Goal: Information Seeking & Learning: Find specific fact

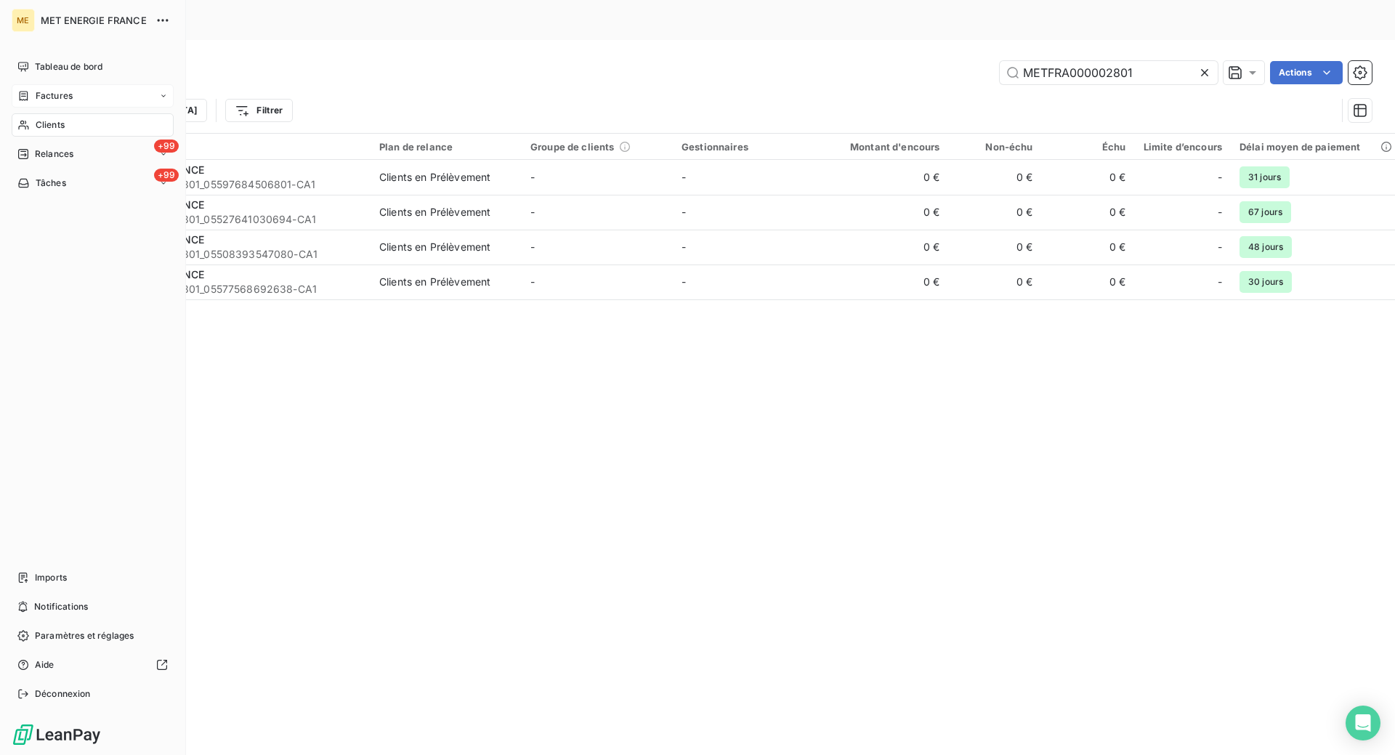
click at [26, 100] on icon at bounding box center [23, 96] width 12 height 12
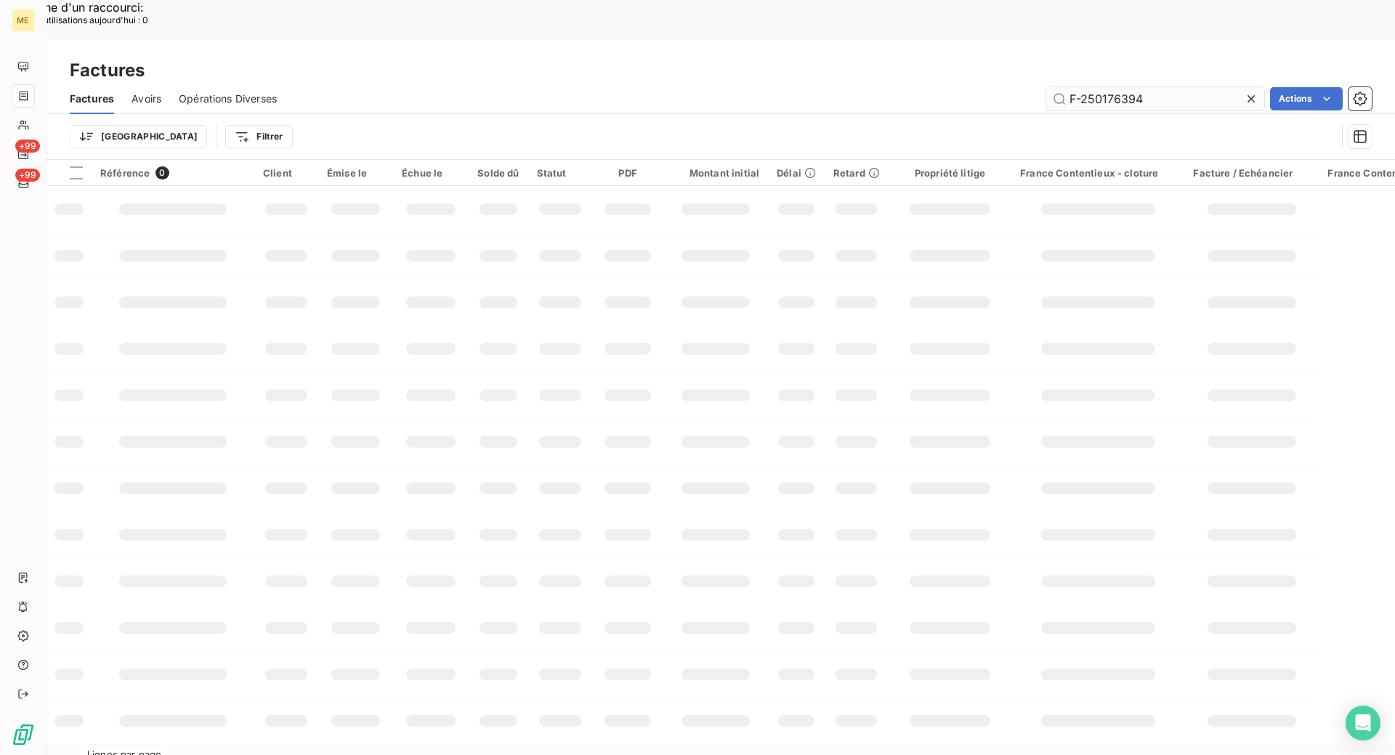
drag, startPoint x: 1146, startPoint y: 57, endPoint x: 1108, endPoint y: 59, distance: 38.5
click at [1108, 87] on input "F-250176394" at bounding box center [1156, 98] width 218 height 23
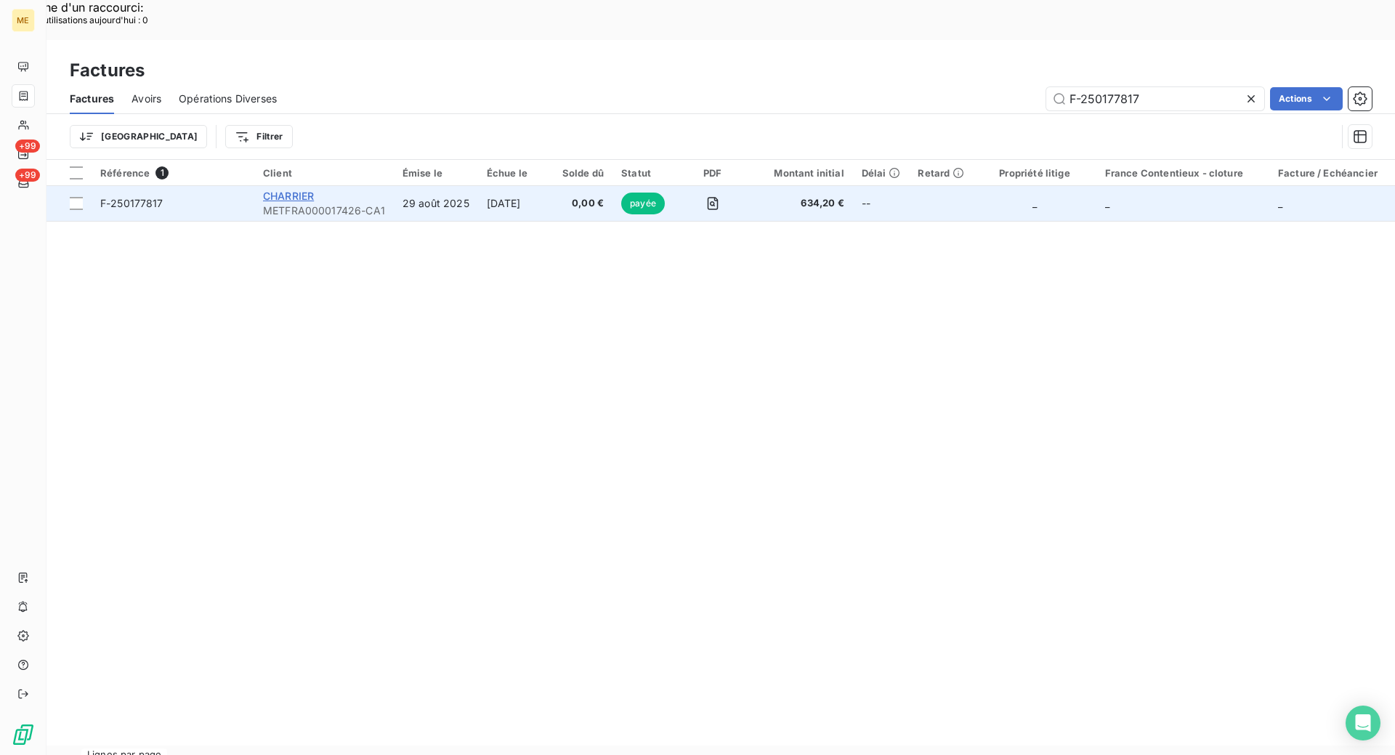
type input "F-250177817"
click at [296, 190] on span "CHARRIER" at bounding box center [288, 196] width 51 height 12
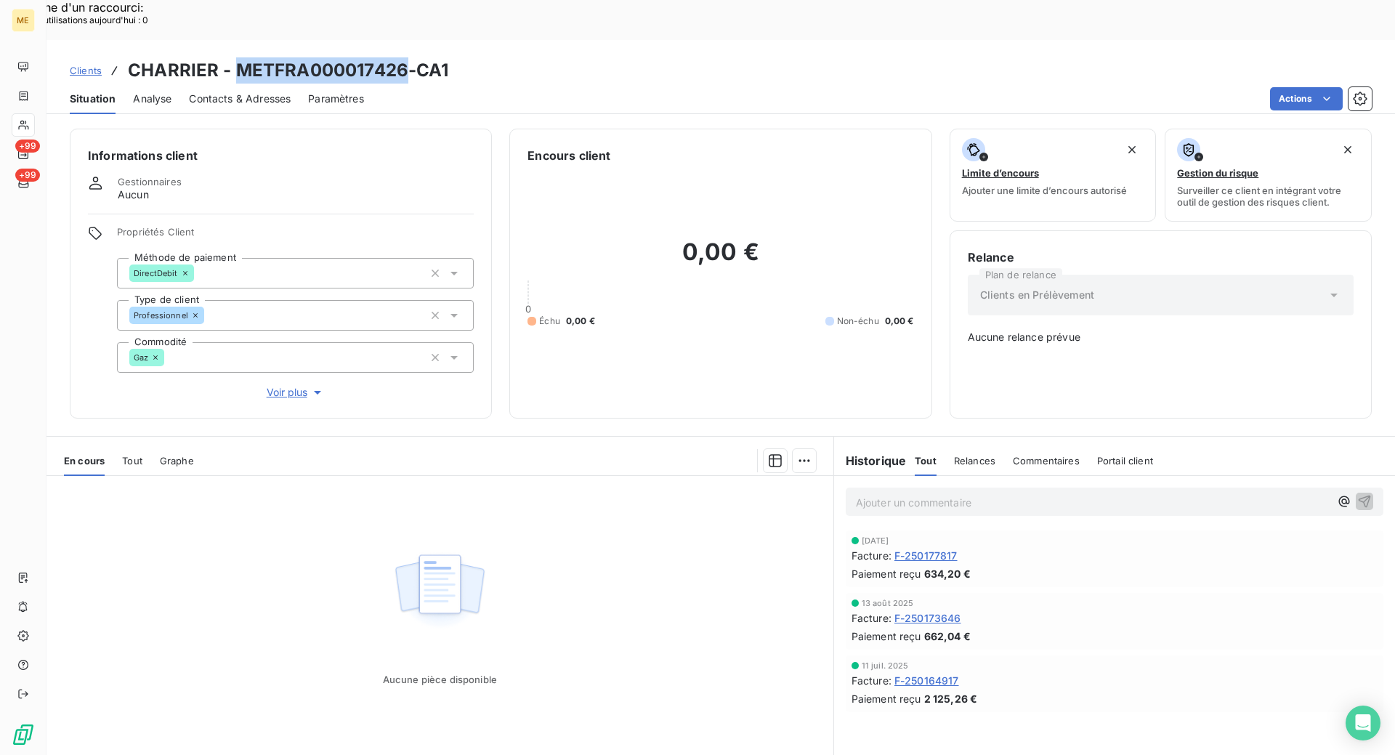
drag, startPoint x: 408, startPoint y: 29, endPoint x: 241, endPoint y: 27, distance: 166.4
click at [241, 57] on h3 "CHARRIER - METFRA000017426-CA1" at bounding box center [288, 70] width 321 height 26
copy h3 "METFRA000017426"
drag, startPoint x: 91, startPoint y: 31, endPoint x: 142, endPoint y: 48, distance: 53.8
click at [91, 65] on span "Clients" at bounding box center [86, 71] width 32 height 12
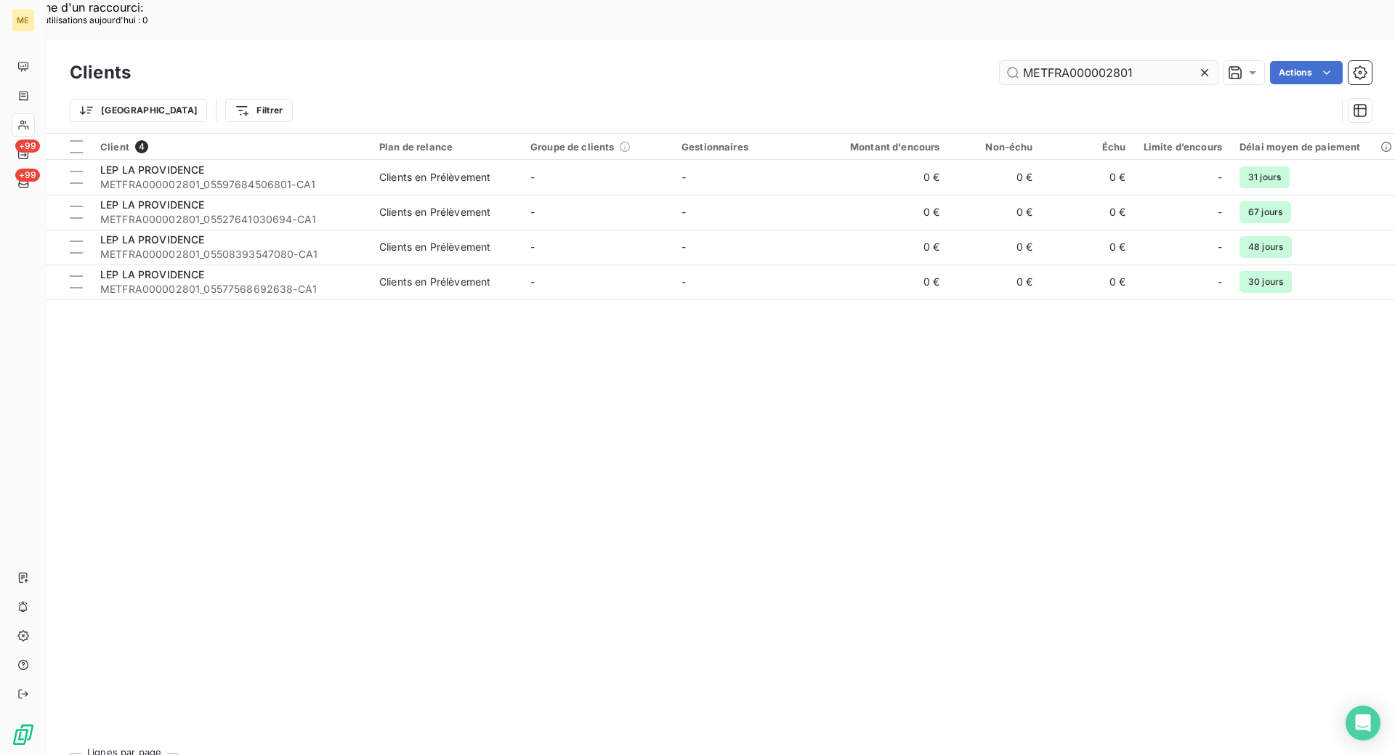
click at [1042, 61] on input "METFRA000002801" at bounding box center [1109, 72] width 218 height 23
click at [1043, 61] on input "METFRA000002801" at bounding box center [1109, 72] width 218 height 23
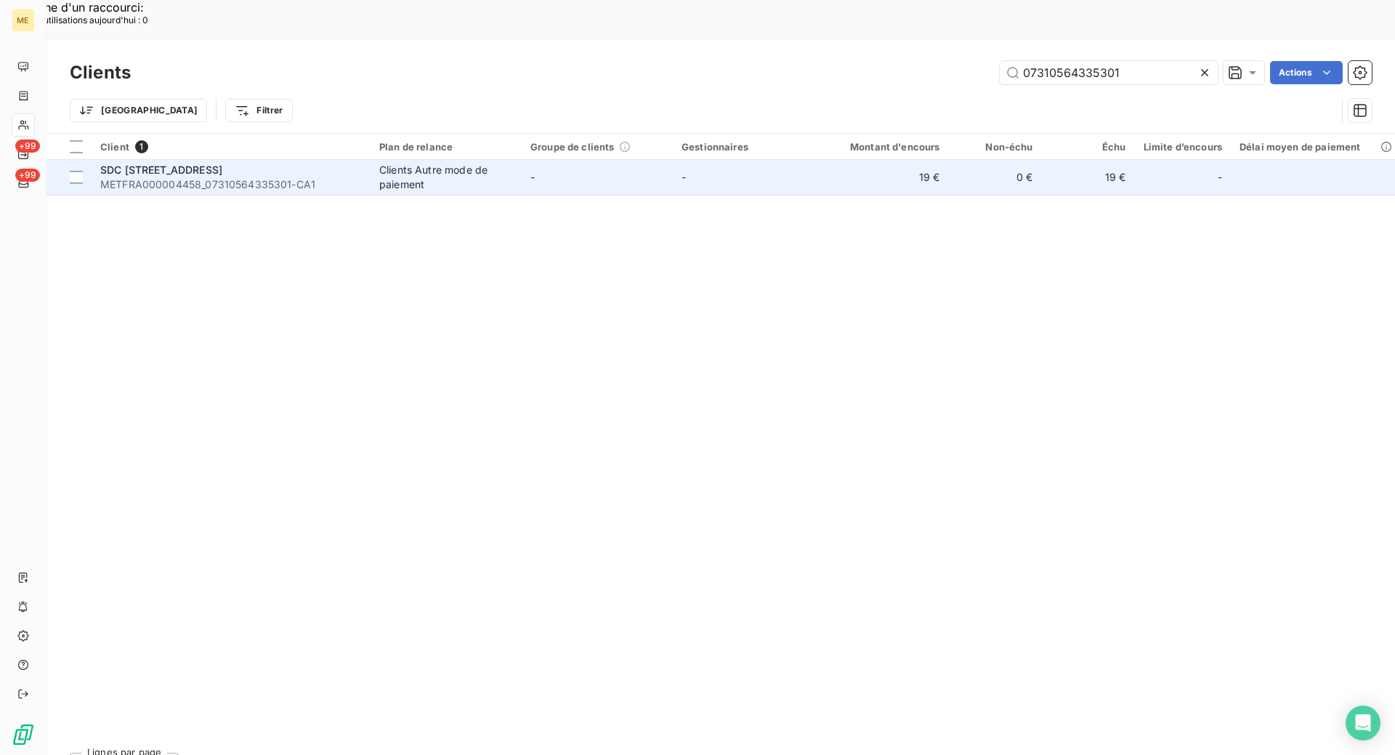
type input "07310564335301"
click at [316, 177] on span "METFRA000004458_07310564335301-CA1" at bounding box center [231, 184] width 262 height 15
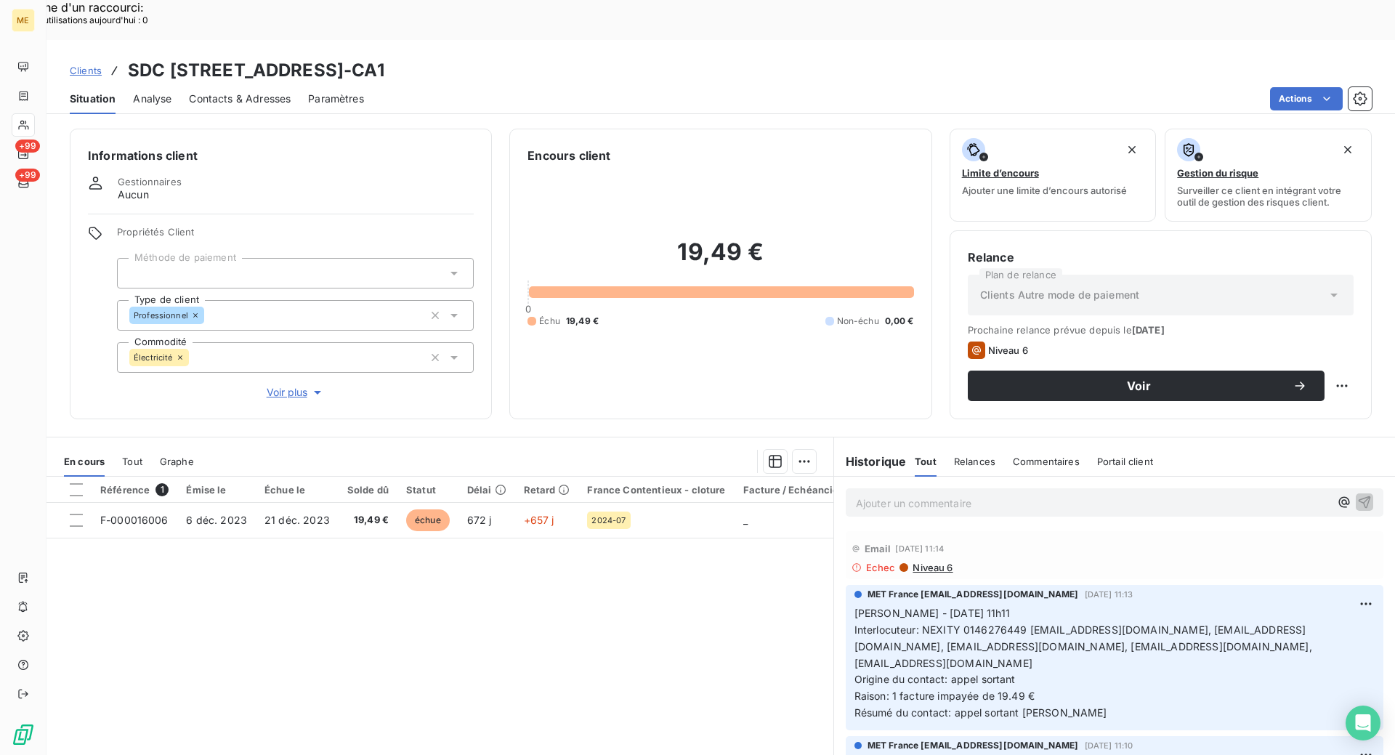
click at [210, 92] on span "Contacts & Adresses" at bounding box center [240, 99] width 102 height 15
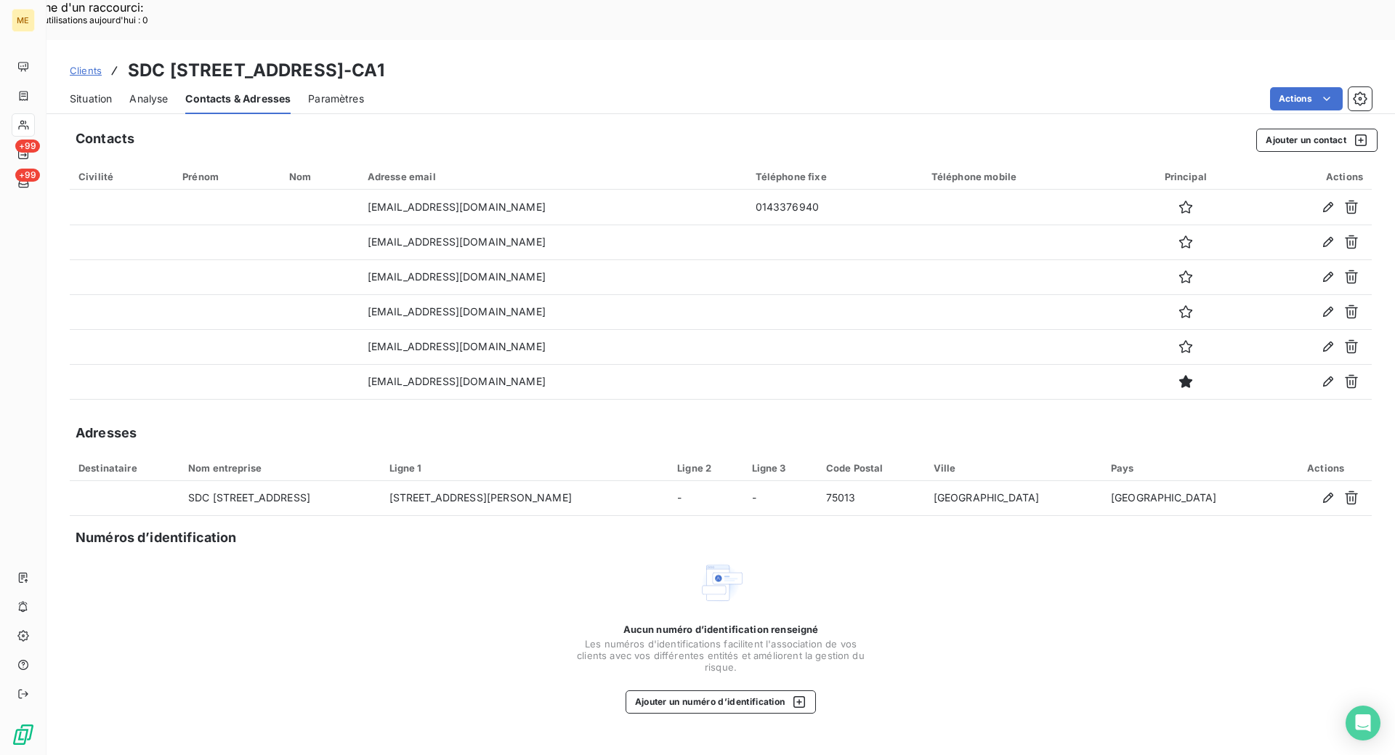
click at [94, 92] on span "Situation" at bounding box center [91, 99] width 42 height 15
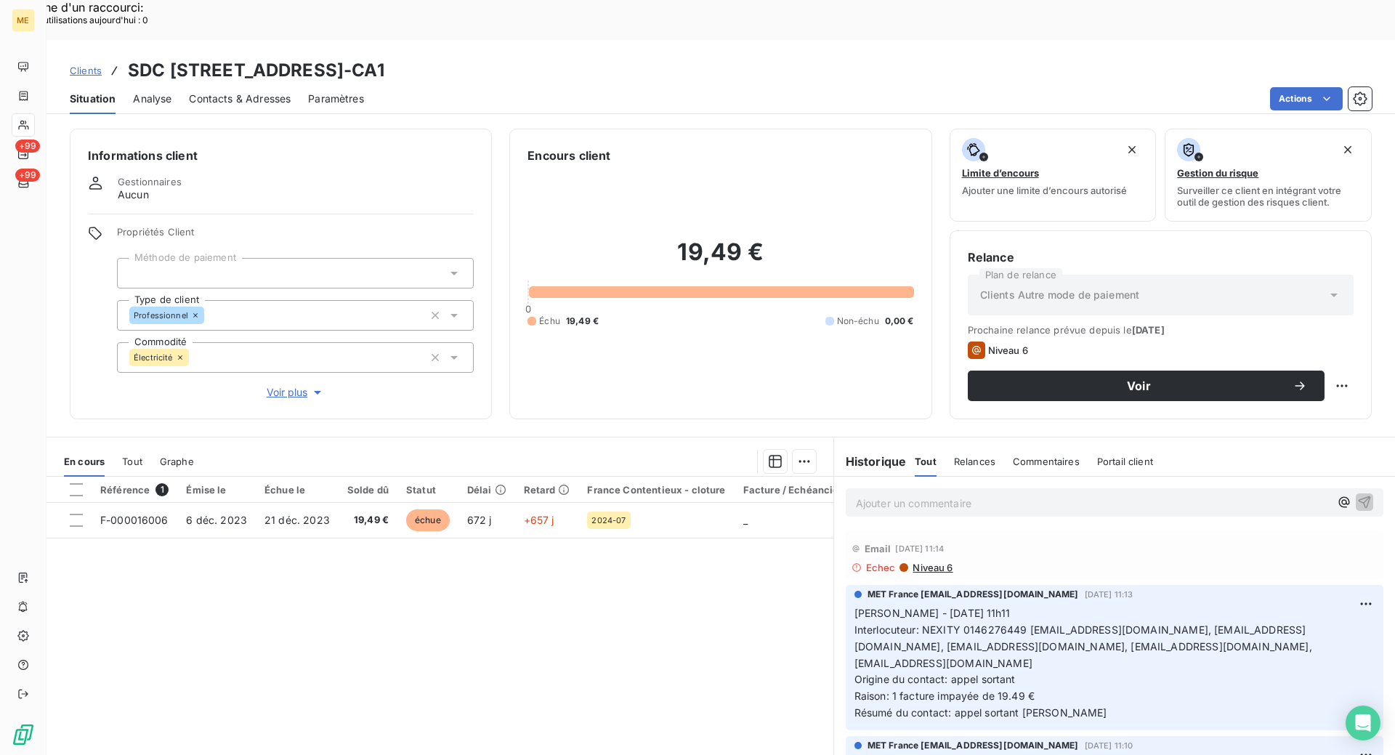
drag, startPoint x: 516, startPoint y: 29, endPoint x: 337, endPoint y: 31, distance: 178.8
click at [337, 57] on h3 "SDC [STREET_ADDRESS]-CA1" at bounding box center [256, 70] width 257 height 26
copy h3 "METFRA000004458"
drag, startPoint x: 677, startPoint y: 27, endPoint x: 528, endPoint y: 33, distance: 149.1
click at [384, 57] on h3 "SDC [STREET_ADDRESS]-CA1" at bounding box center [256, 70] width 257 height 26
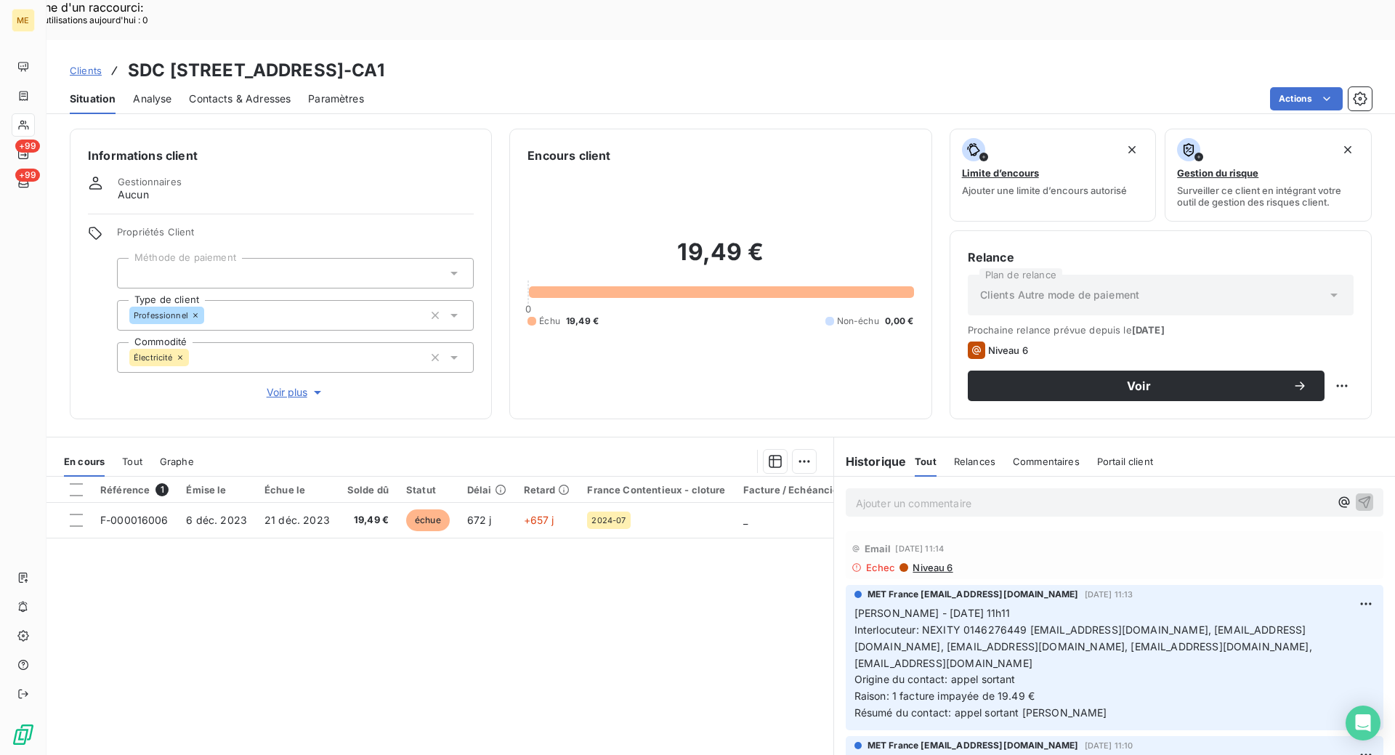
copy h3 "07310564335301"
click at [86, 65] on span "Clients" at bounding box center [86, 71] width 32 height 12
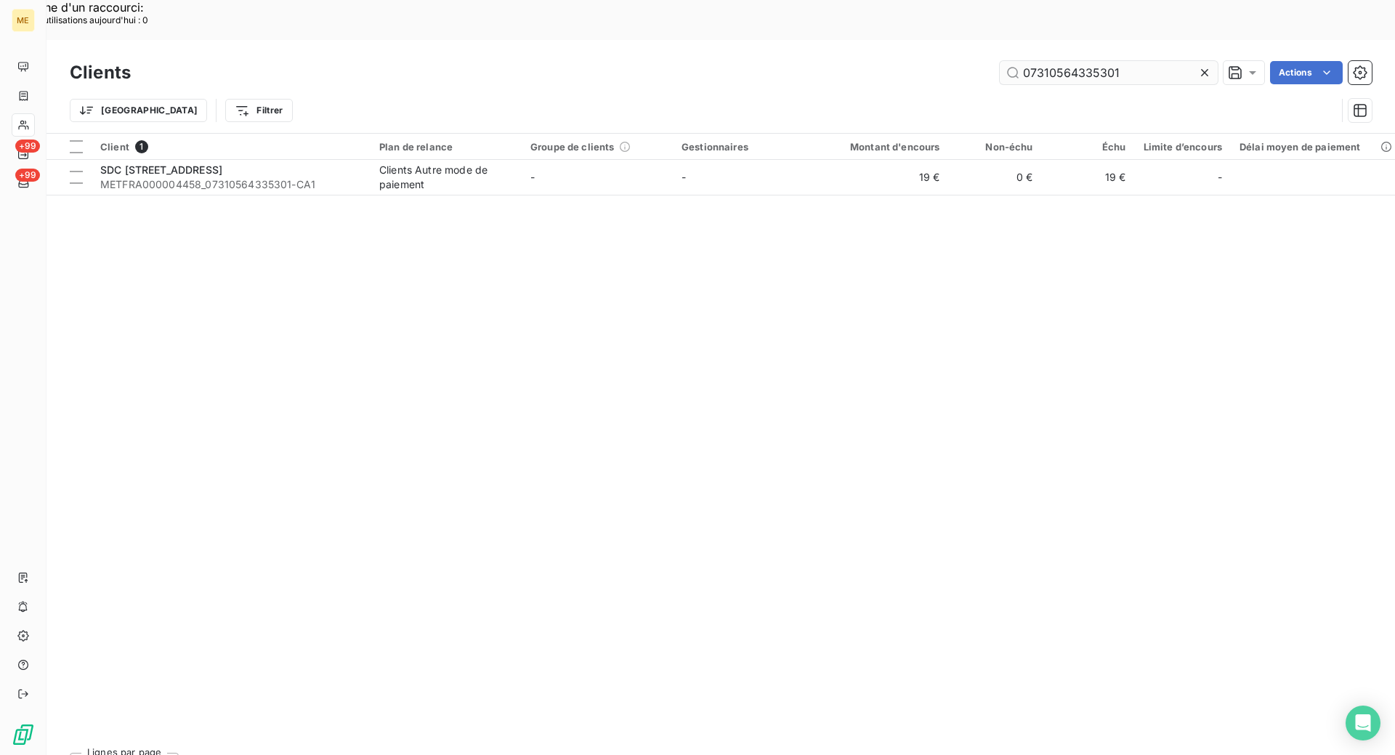
click at [1065, 61] on input "07310564335301" at bounding box center [1109, 72] width 218 height 23
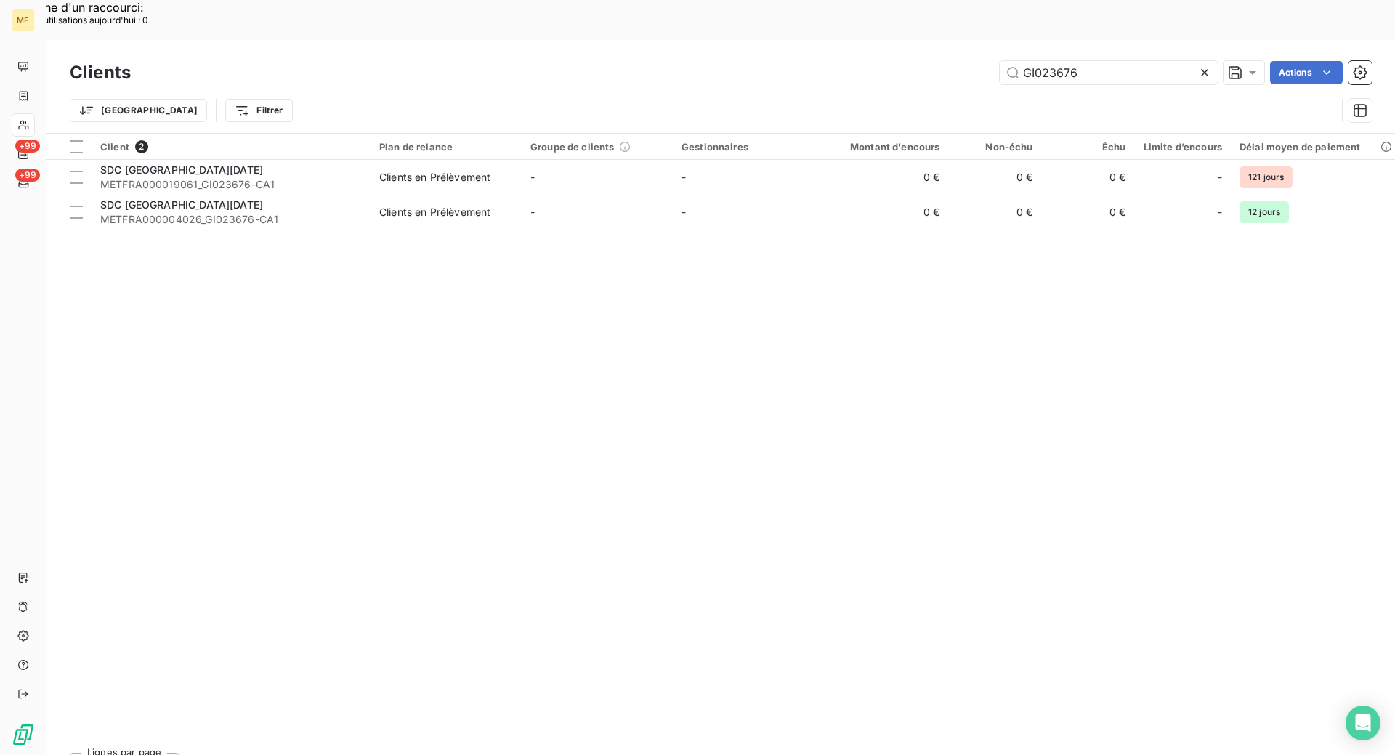
type input "GI023676"
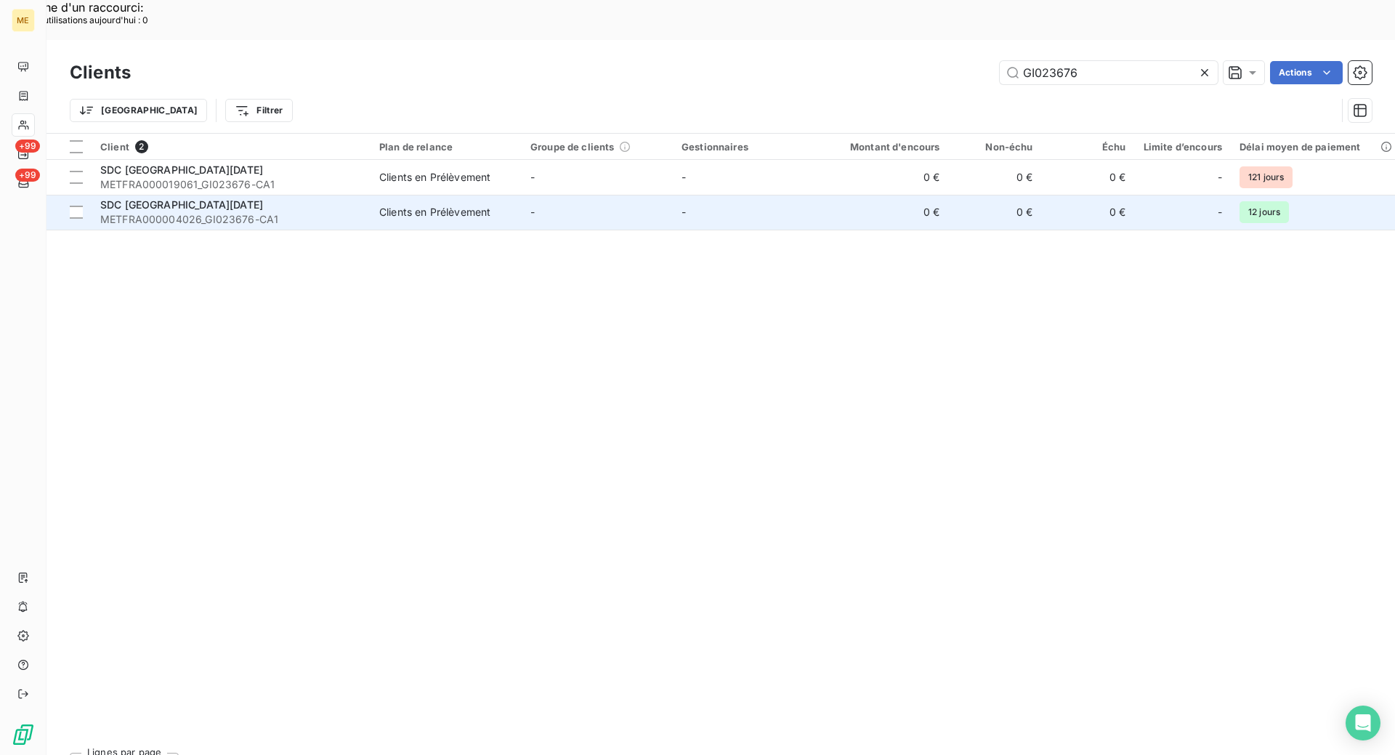
click at [270, 198] on div "SDC [GEOGRAPHIC_DATA][DATE]" at bounding box center [231, 205] width 262 height 15
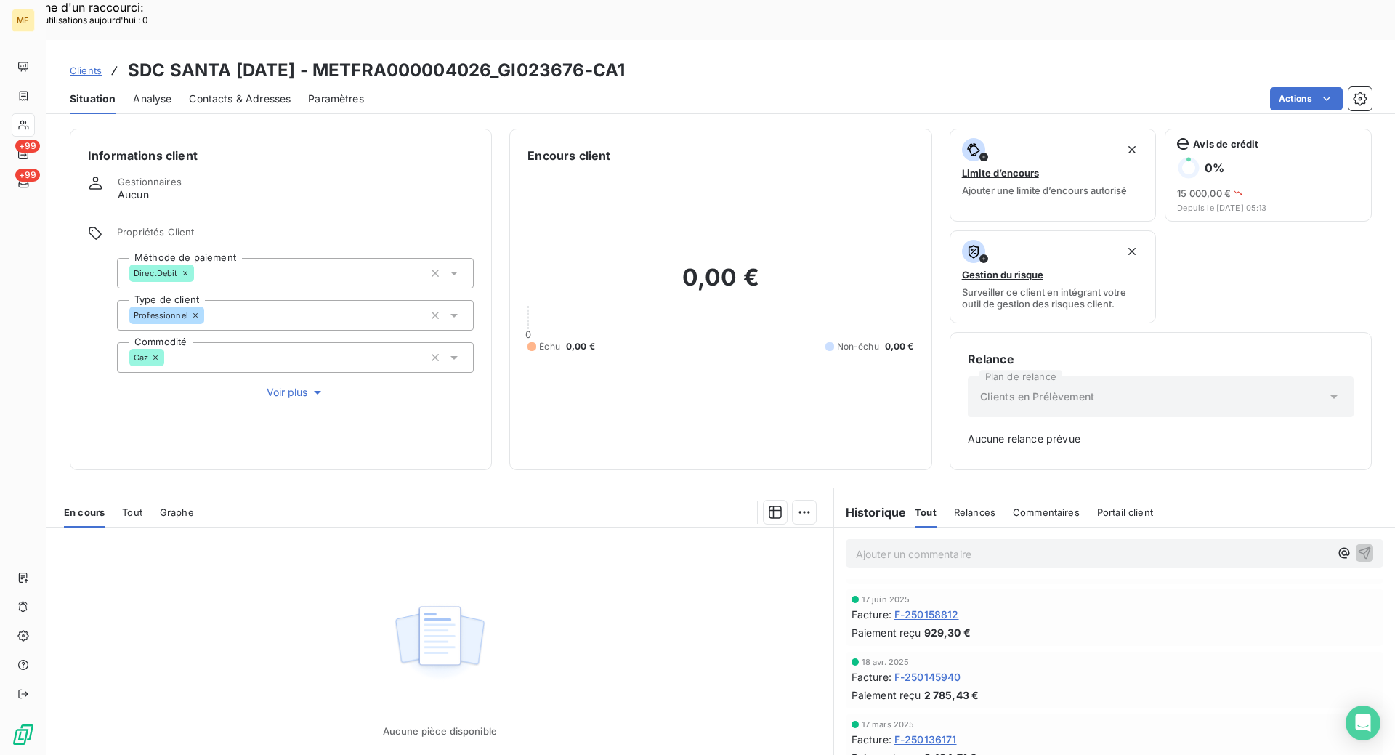
scroll to position [218, 0]
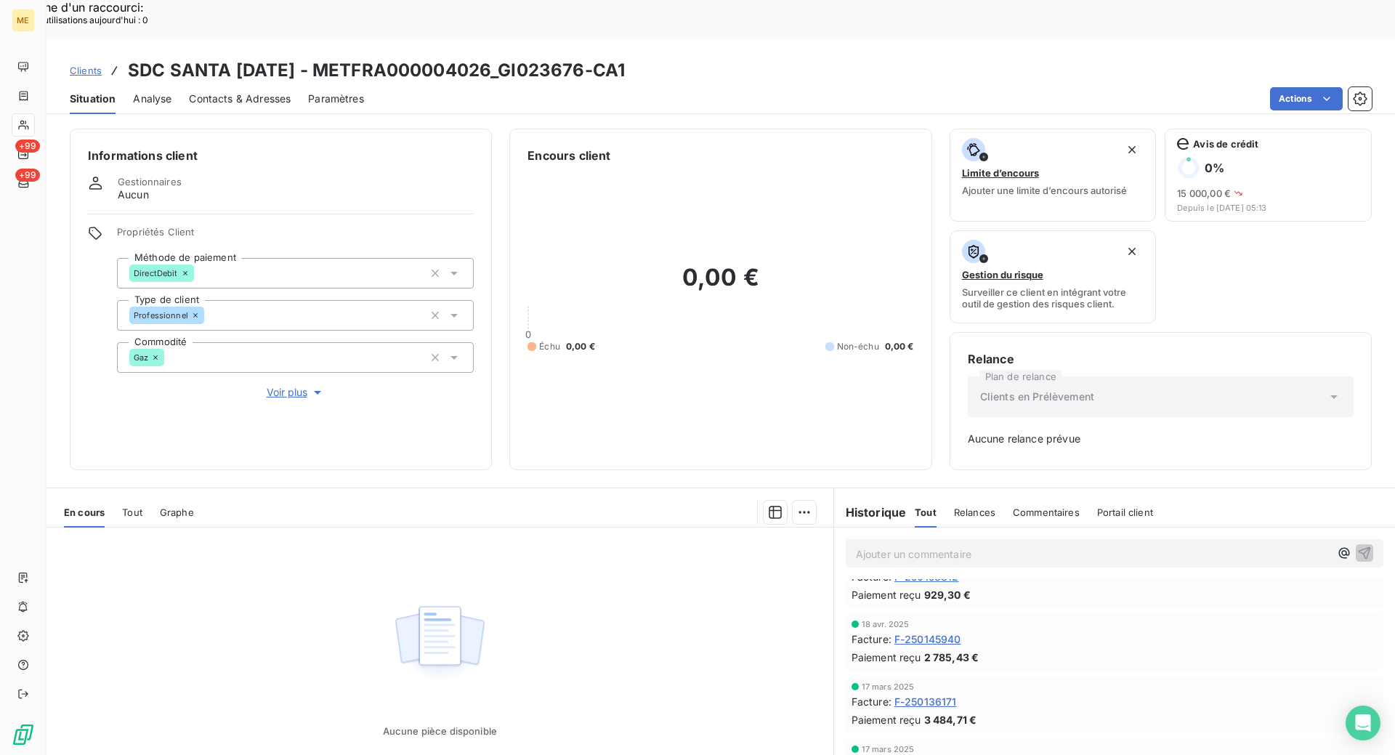
click at [135, 507] on span "Tout" at bounding box center [132, 513] width 20 height 12
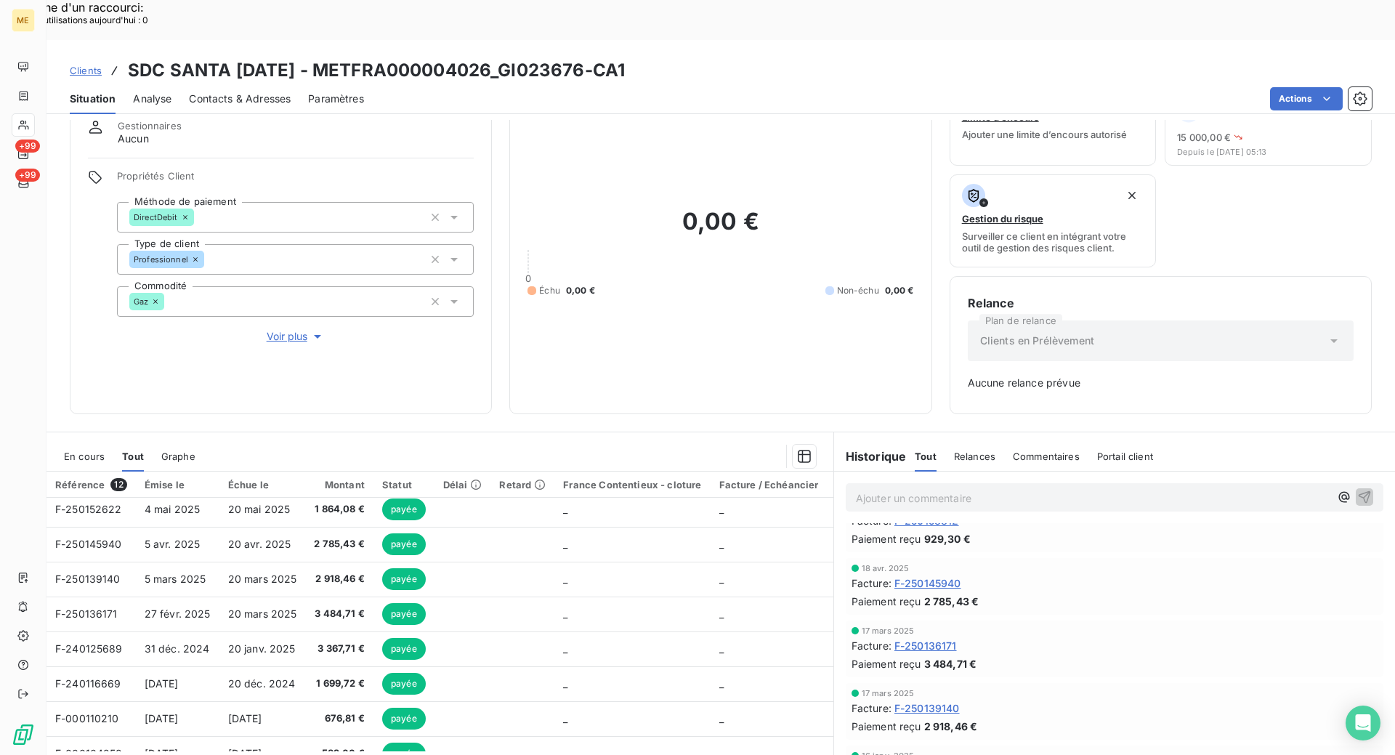
scroll to position [172, 0]
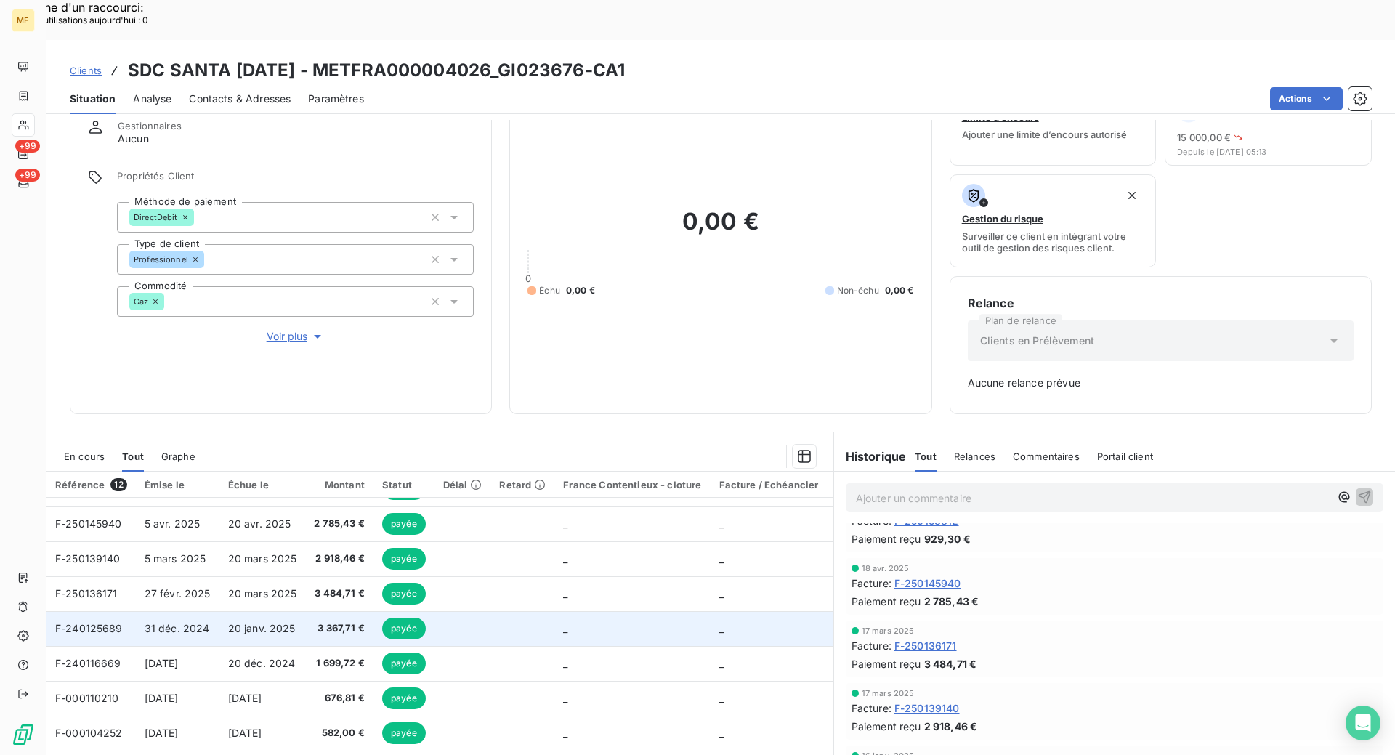
click at [116, 622] on span "F-240125689" at bounding box center [89, 628] width 68 height 12
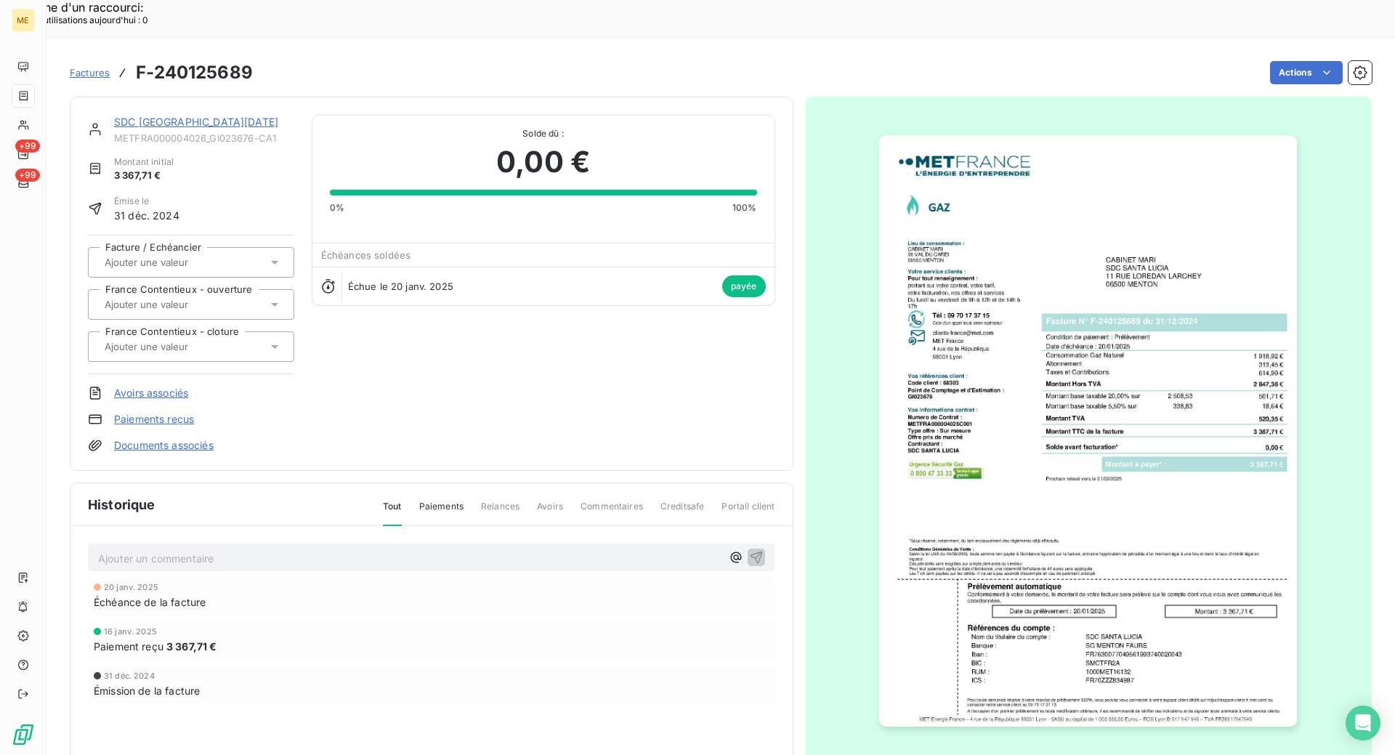
click at [170, 116] on link "SDC [GEOGRAPHIC_DATA][DATE]" at bounding box center [196, 122] width 164 height 12
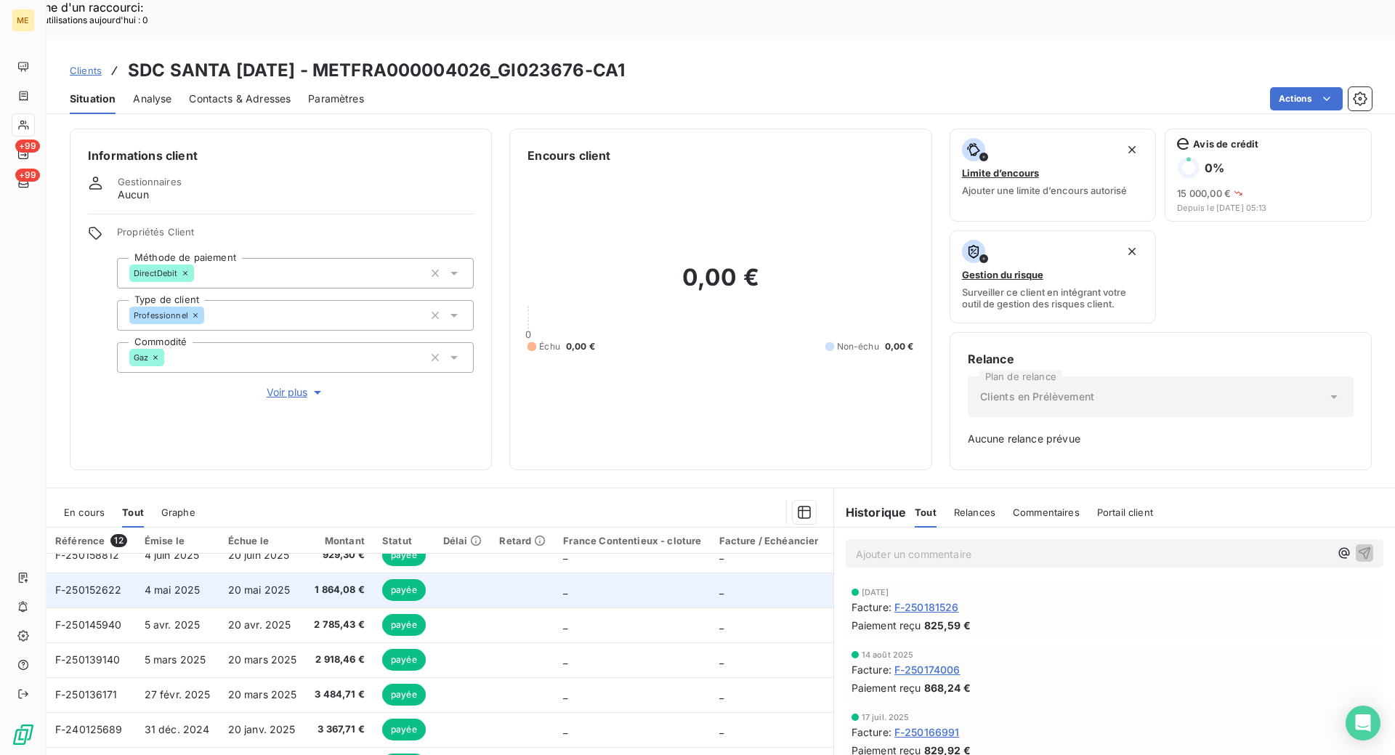
scroll to position [145, 0]
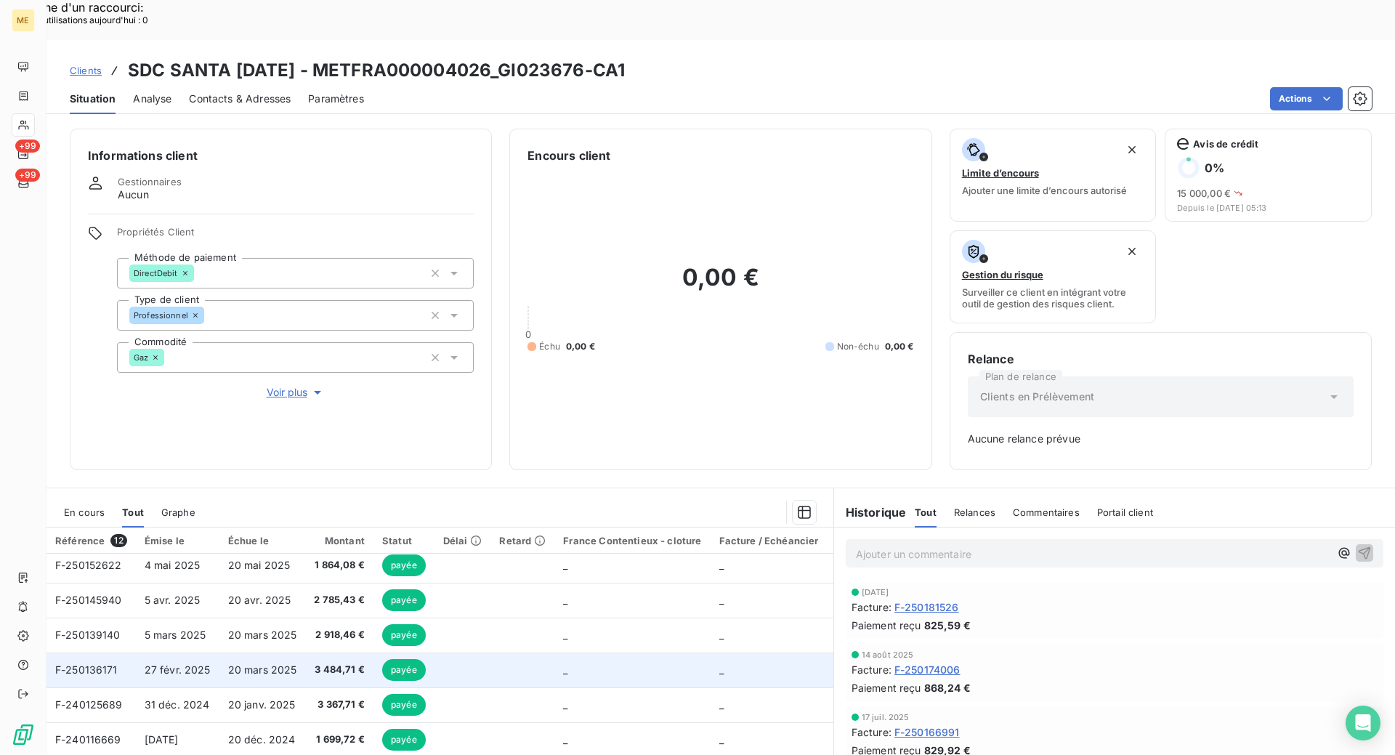
click at [97, 653] on td "F-250136171" at bounding box center [91, 670] width 89 height 35
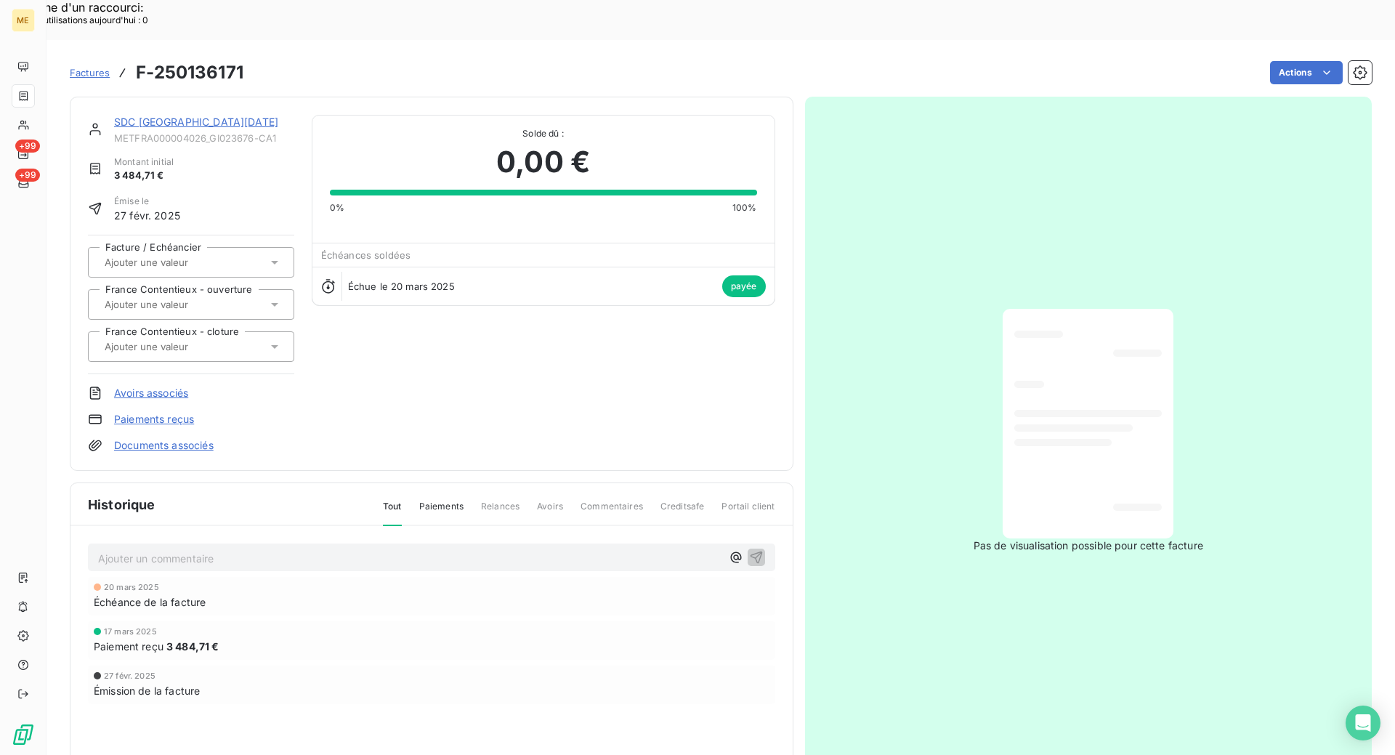
click at [194, 97] on div "SDC SANTA [DATE] METFRA000004026_GI023676-CA1 Montant initial 3 484,71 € Émise …" at bounding box center [432, 284] width 724 height 374
click at [189, 116] on link "SDC [GEOGRAPHIC_DATA][DATE]" at bounding box center [196, 122] width 164 height 12
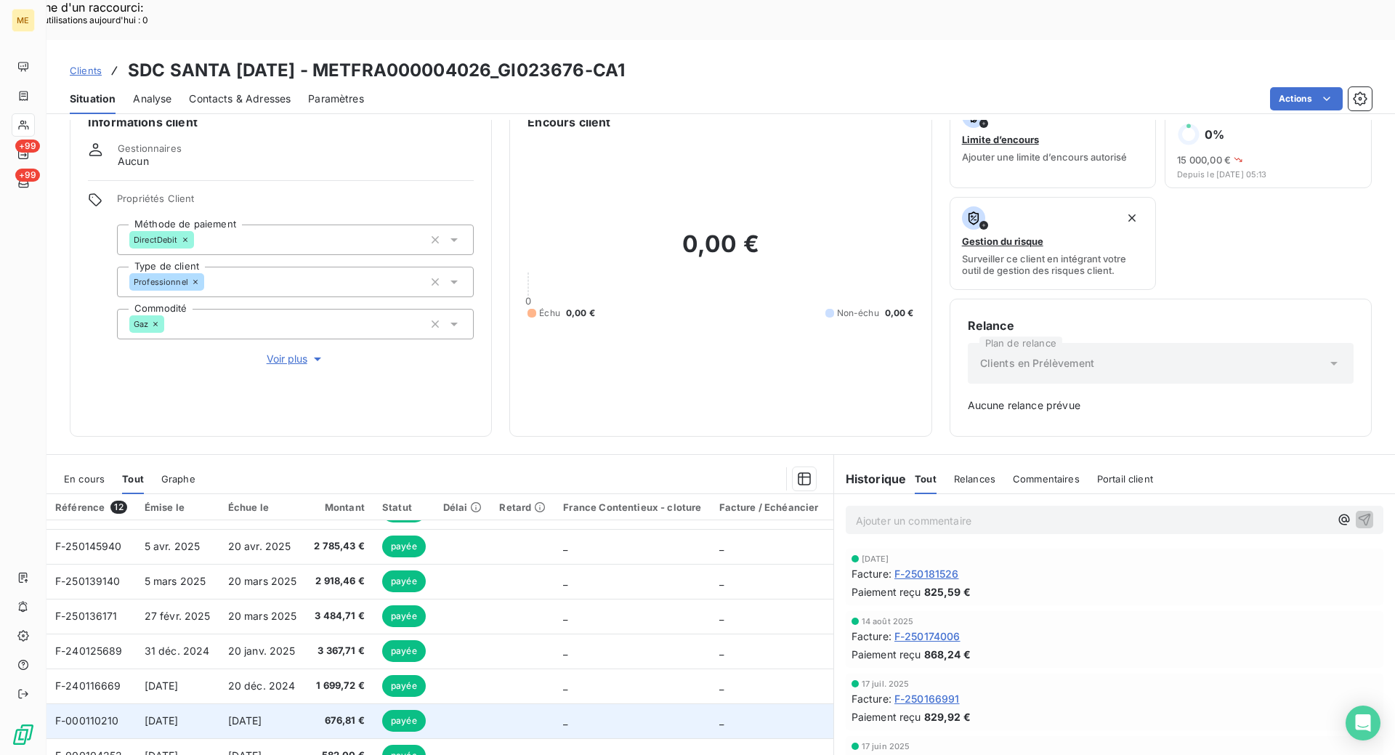
scroll to position [56, 0]
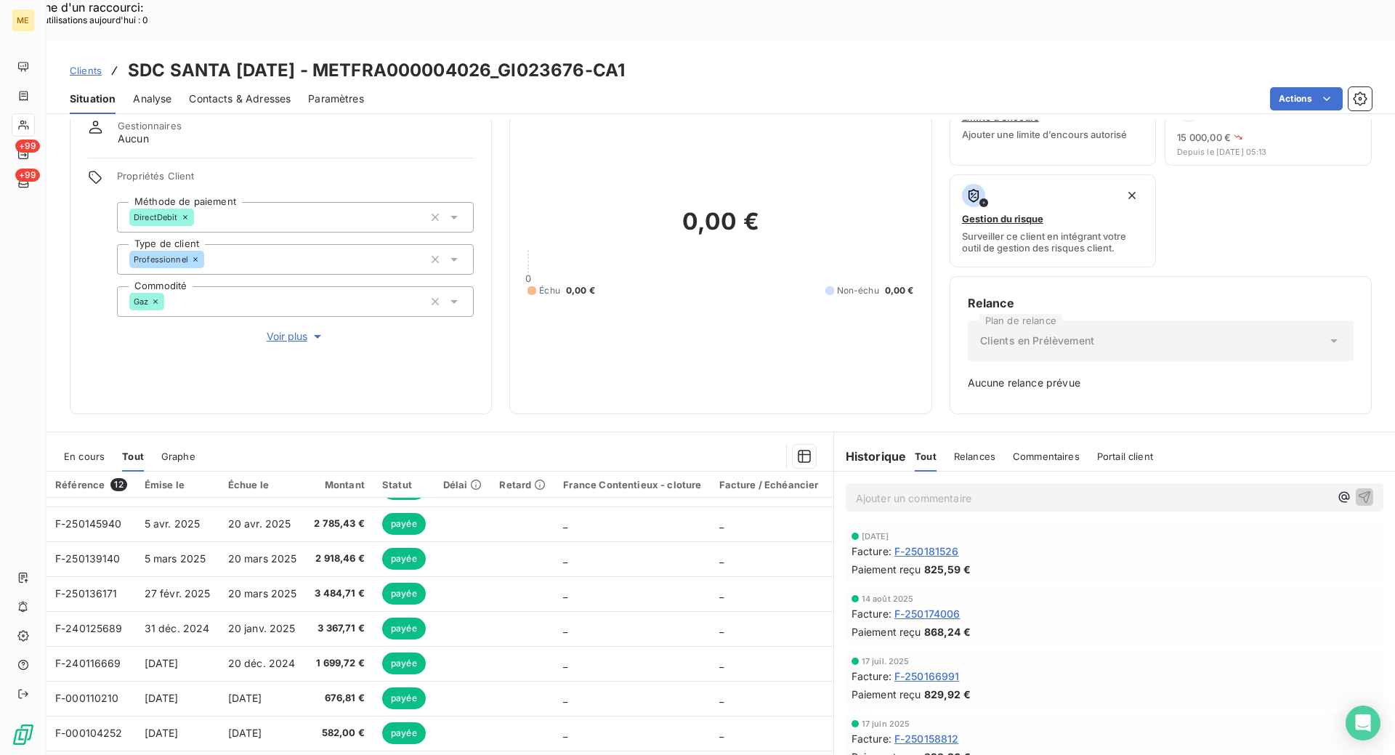
drag, startPoint x: 94, startPoint y: 29, endPoint x: 129, endPoint y: 43, distance: 36.8
click at [94, 65] on span "Clients" at bounding box center [86, 71] width 32 height 12
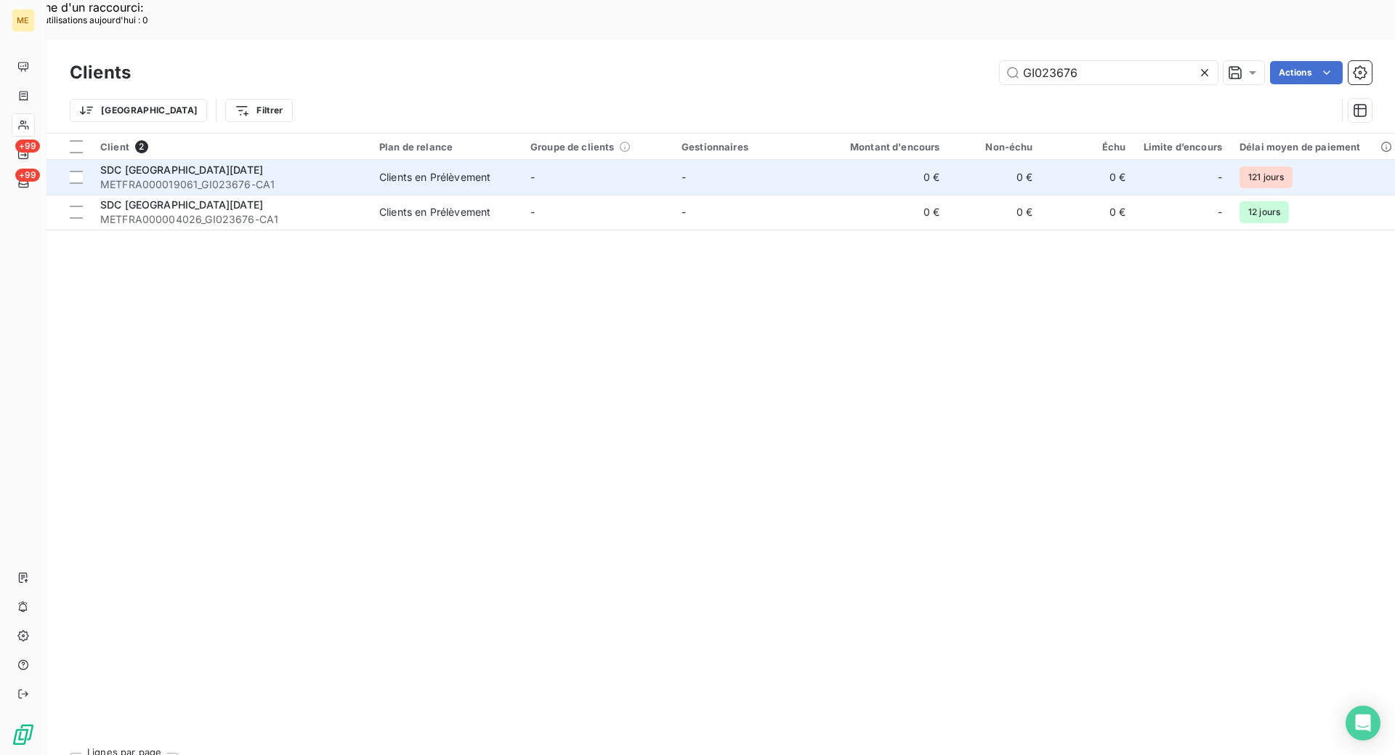
click at [190, 163] on div "SDC [GEOGRAPHIC_DATA][DATE]" at bounding box center [231, 170] width 262 height 15
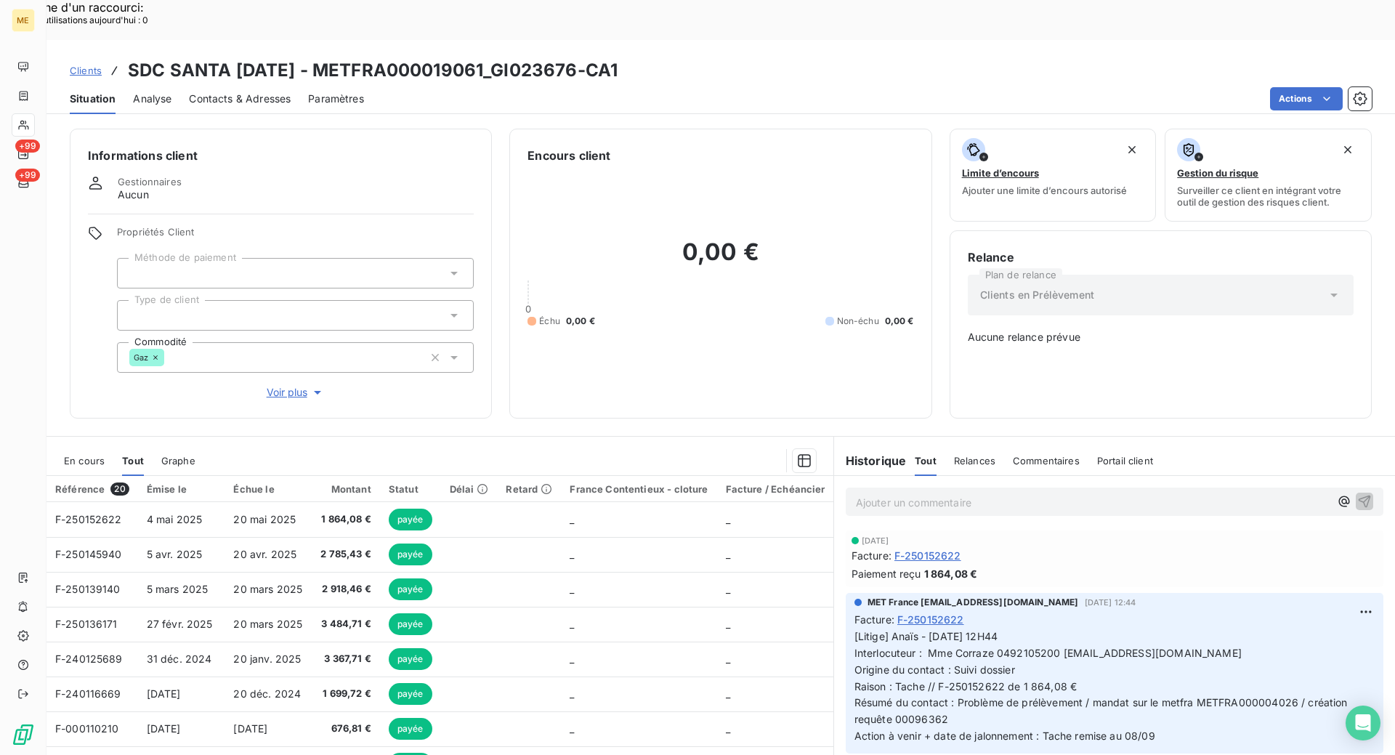
click at [87, 455] on span "En cours" at bounding box center [84, 461] width 41 height 12
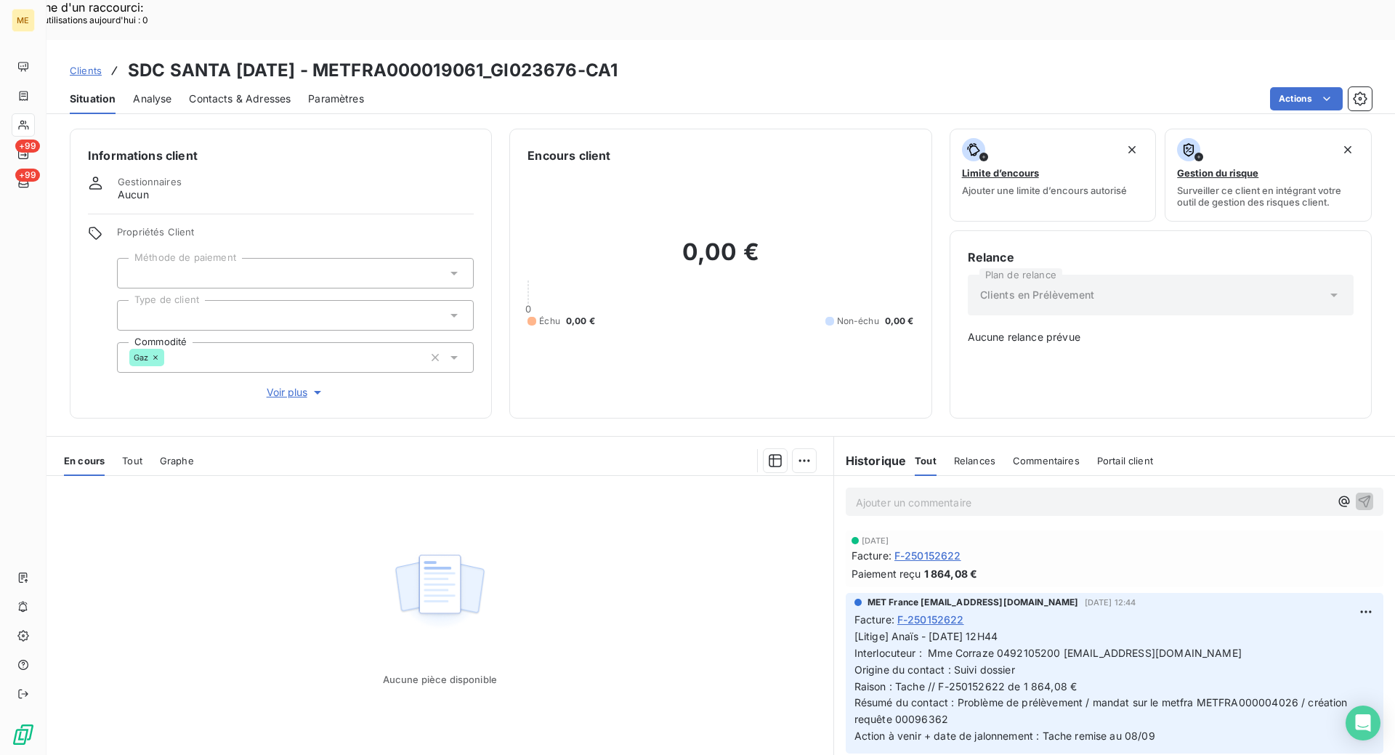
click at [137, 455] on span "Tout" at bounding box center [132, 461] width 20 height 12
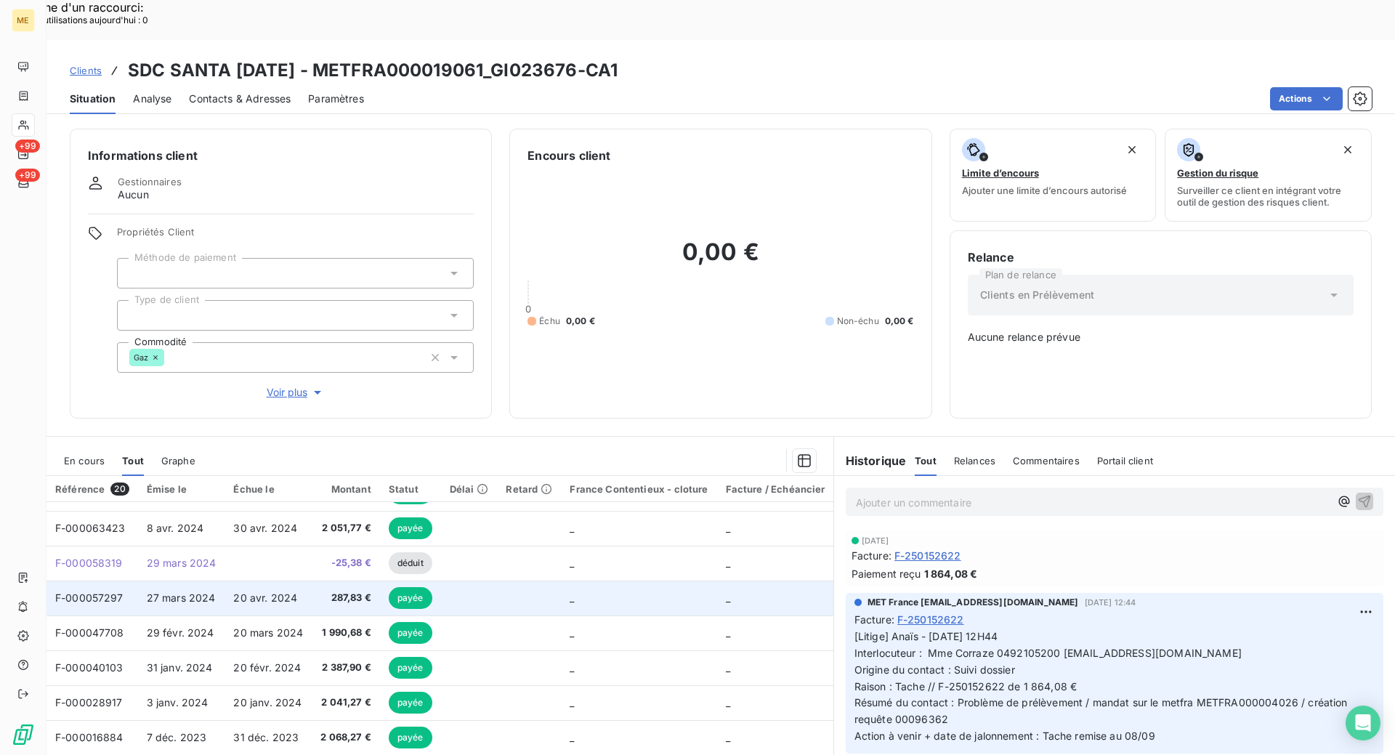
scroll to position [3, 0]
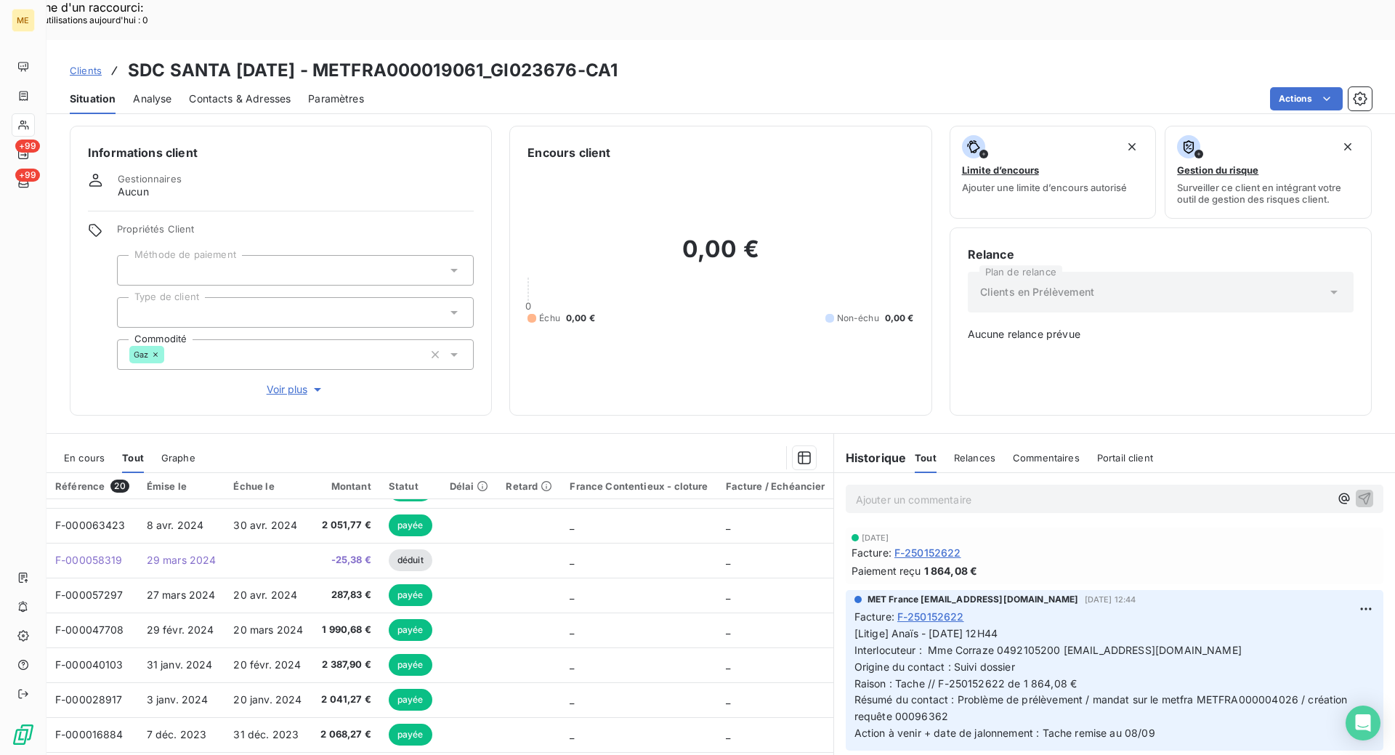
click at [86, 65] on span "Clients" at bounding box center [86, 71] width 32 height 12
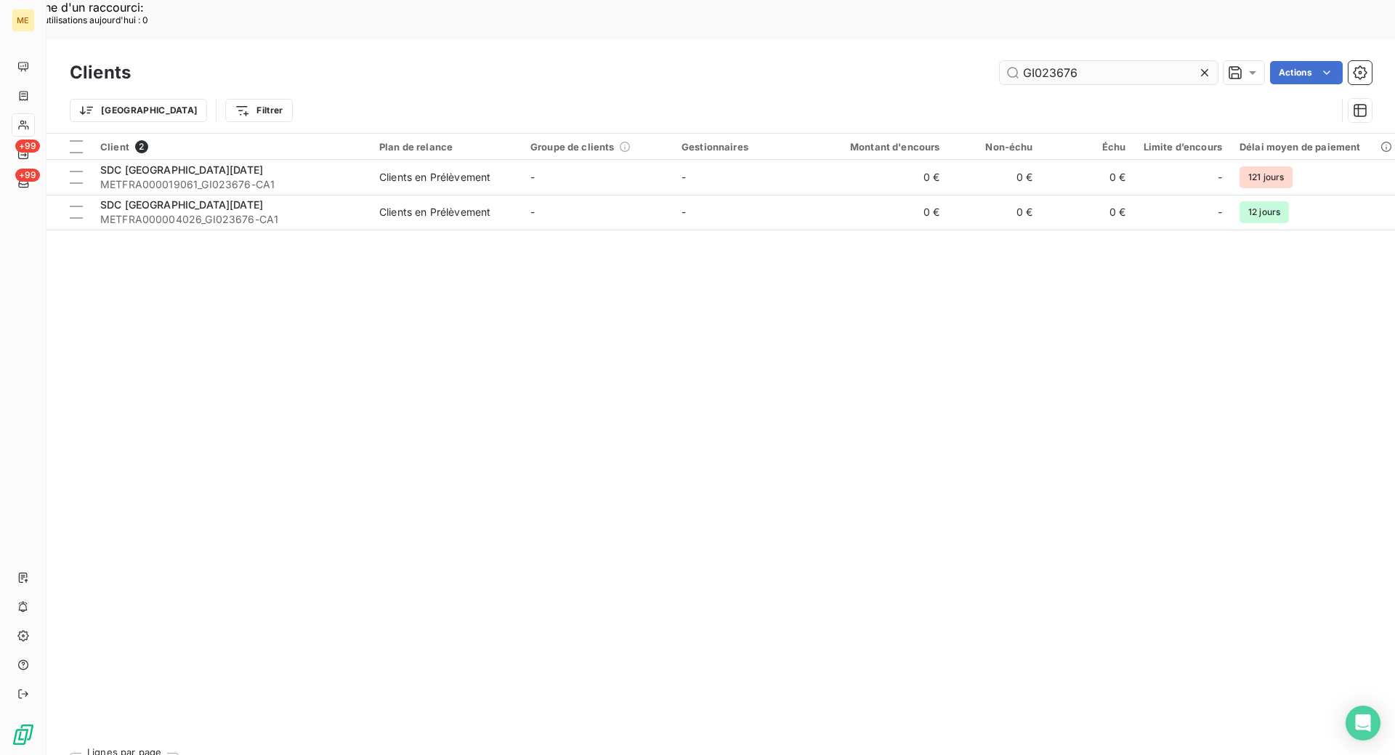
click at [1041, 61] on input "GI023676" at bounding box center [1109, 72] width 218 height 23
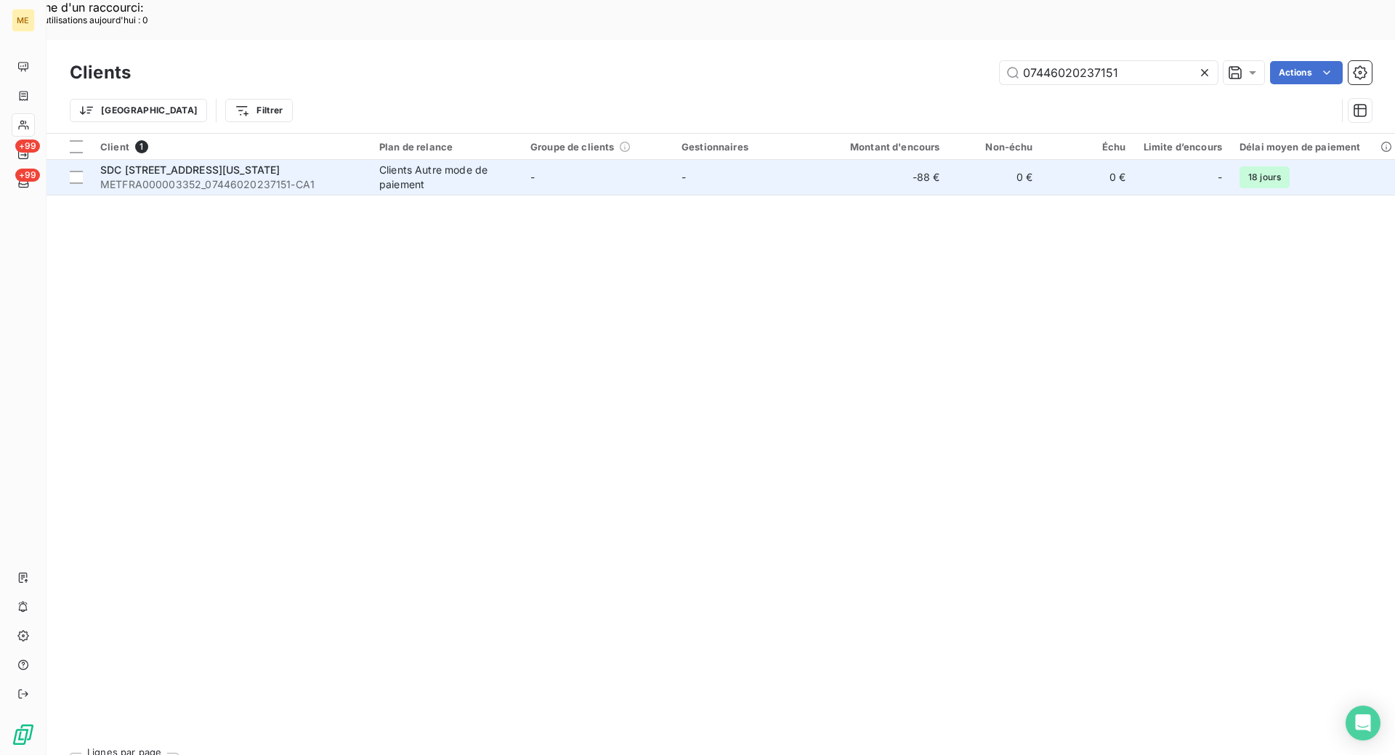
type input "07446020237151"
click at [315, 163] on div "SDC [STREET_ADDRESS][US_STATE]" at bounding box center [231, 170] width 262 height 15
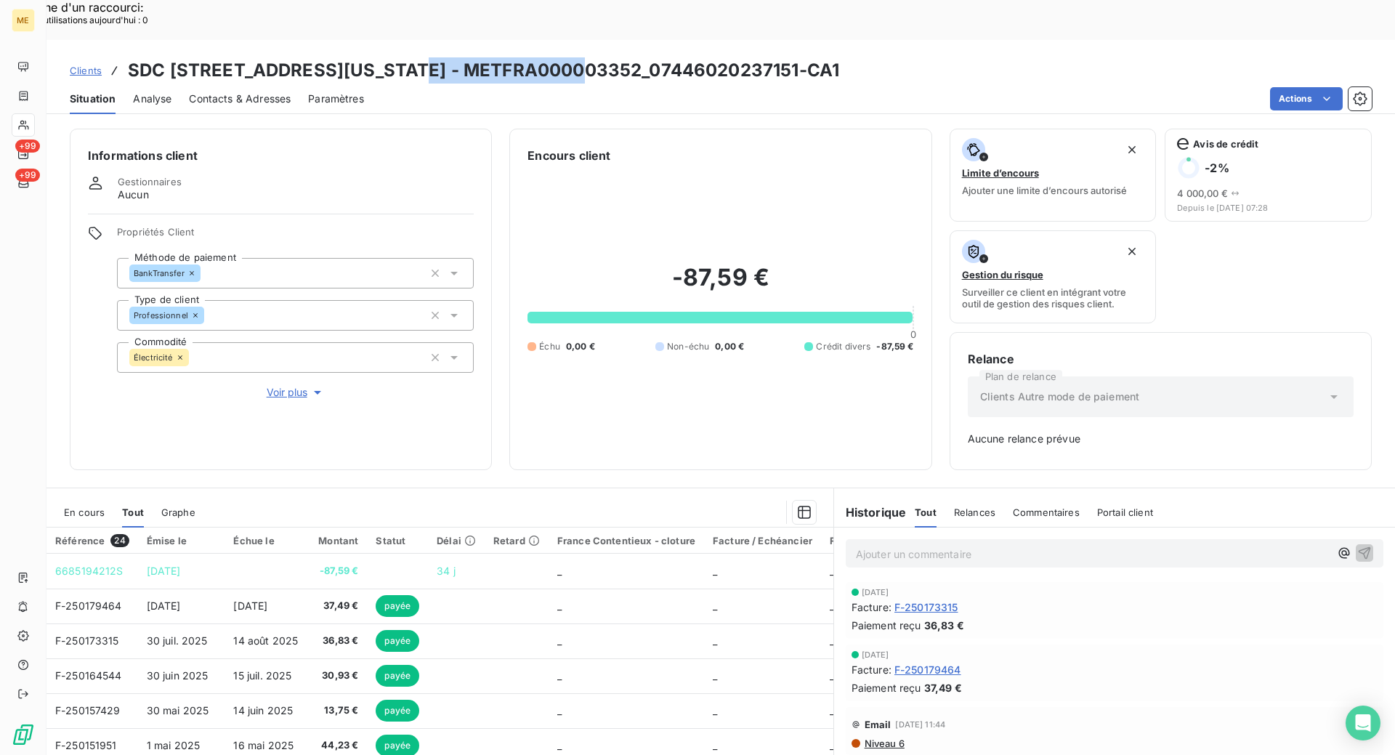
drag, startPoint x: 589, startPoint y: 27, endPoint x: 419, endPoint y: 21, distance: 169.4
click at [419, 57] on h3 "SDC [STREET_ADDRESS][US_STATE] - METFRA000003352_07446020237151-CA1" at bounding box center [483, 70] width 711 height 26
copy h3 "METFRA000003352"
click at [78, 65] on span "Clients" at bounding box center [86, 71] width 32 height 12
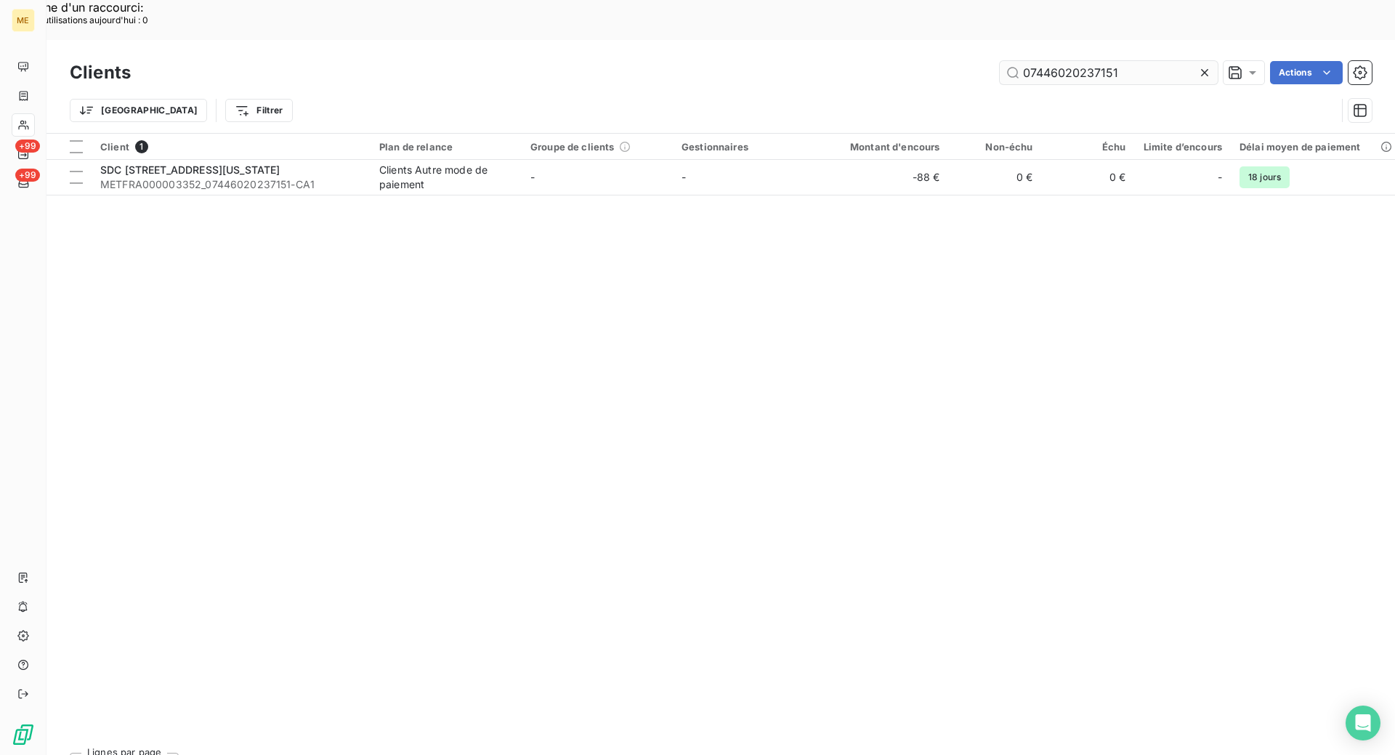
click at [1097, 61] on input "07446020237151" at bounding box center [1109, 72] width 218 height 23
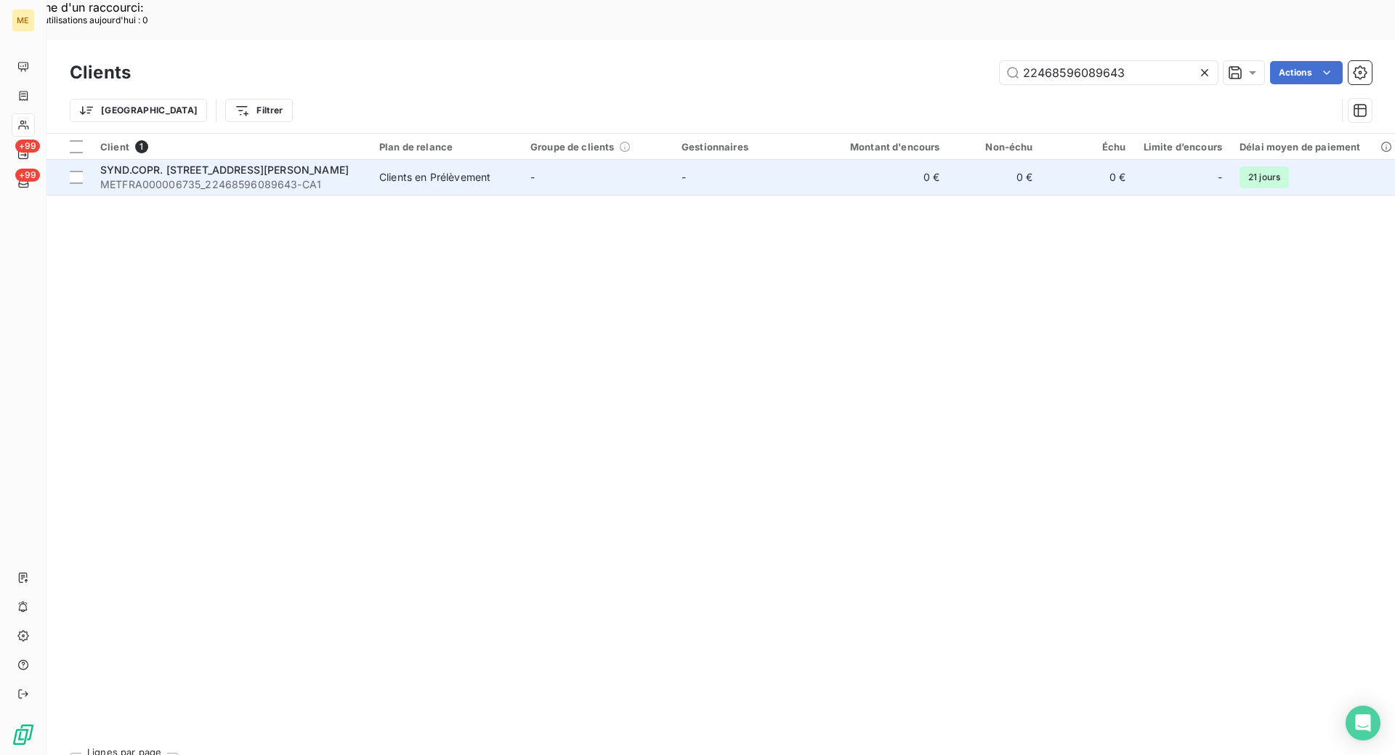
type input "22468596089643"
click at [149, 177] on span "METFRA000006735_22468596089643-CA1" at bounding box center [231, 184] width 262 height 15
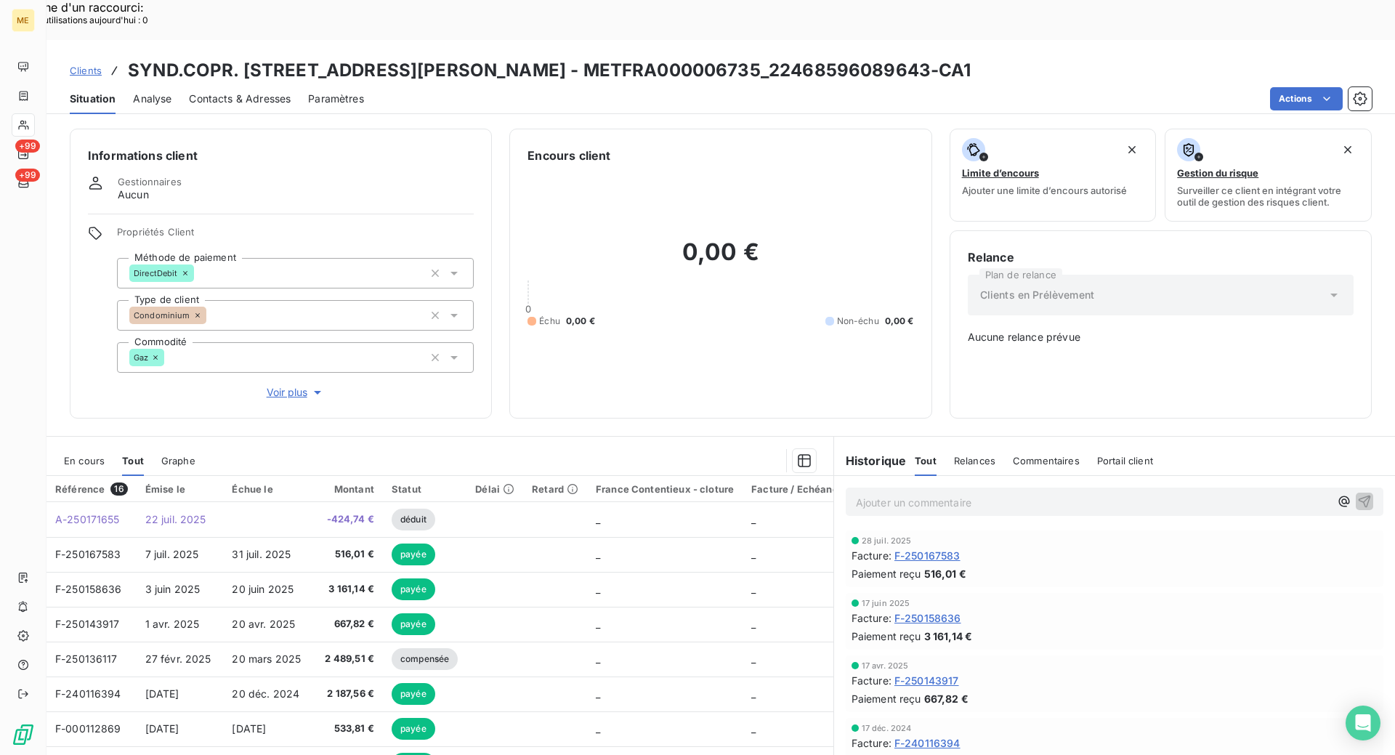
click at [81, 455] on span "En cours" at bounding box center [84, 461] width 41 height 12
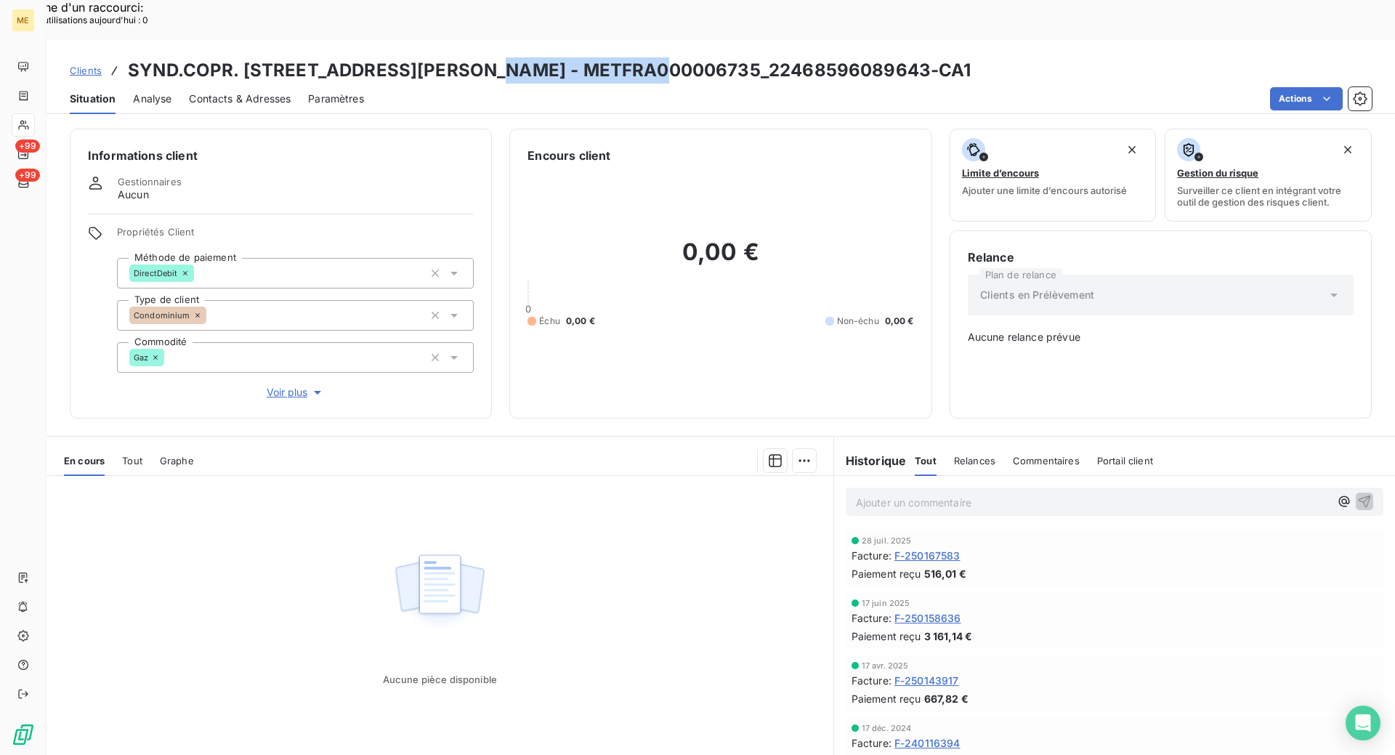
drag, startPoint x: 648, startPoint y: 25, endPoint x: 471, endPoint y: 27, distance: 176.6
click at [471, 57] on h3 "SYND.COPR. [STREET_ADDRESS][PERSON_NAME] - METFRA000006735_22468596089643-CA1" at bounding box center [550, 70] width 844 height 26
copy h3 "METFRA000006735"
click at [943, 548] on span "F-250167583" at bounding box center [928, 555] width 66 height 15
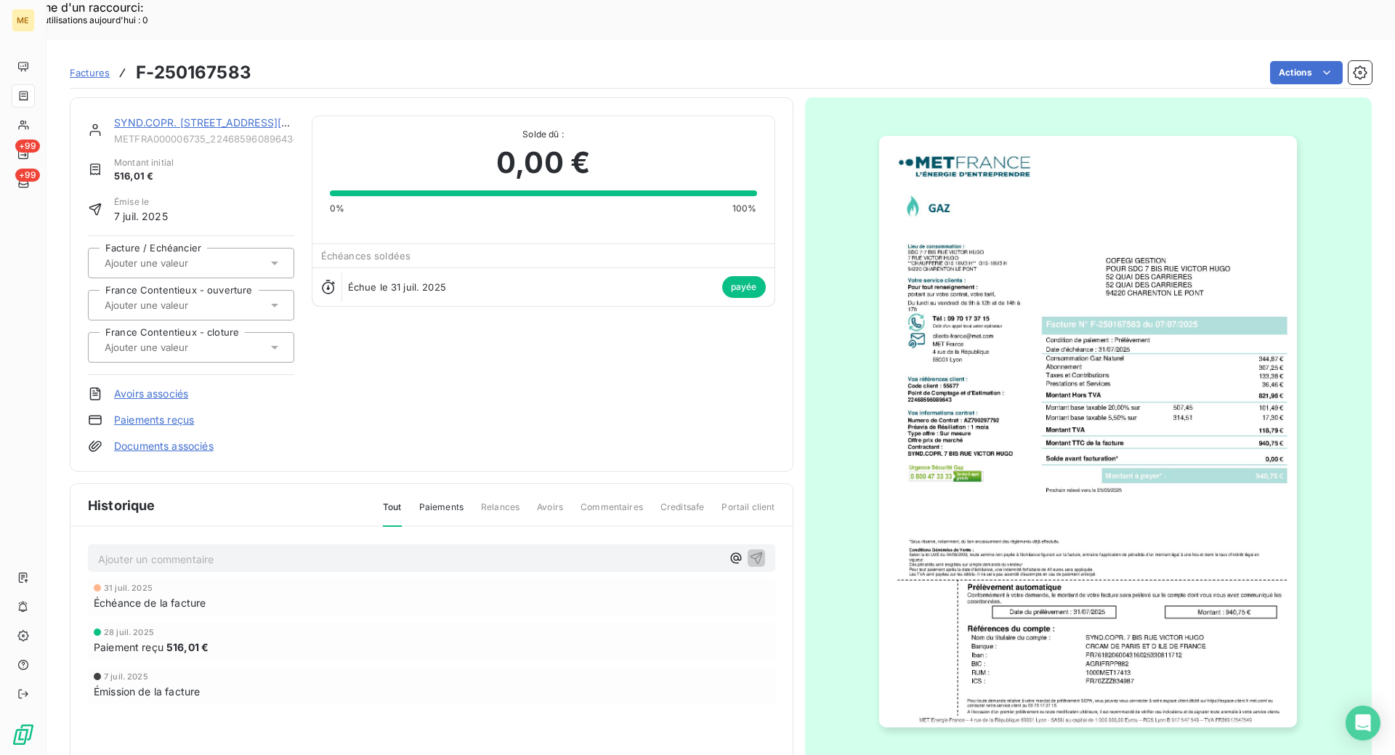
scroll to position [49, 0]
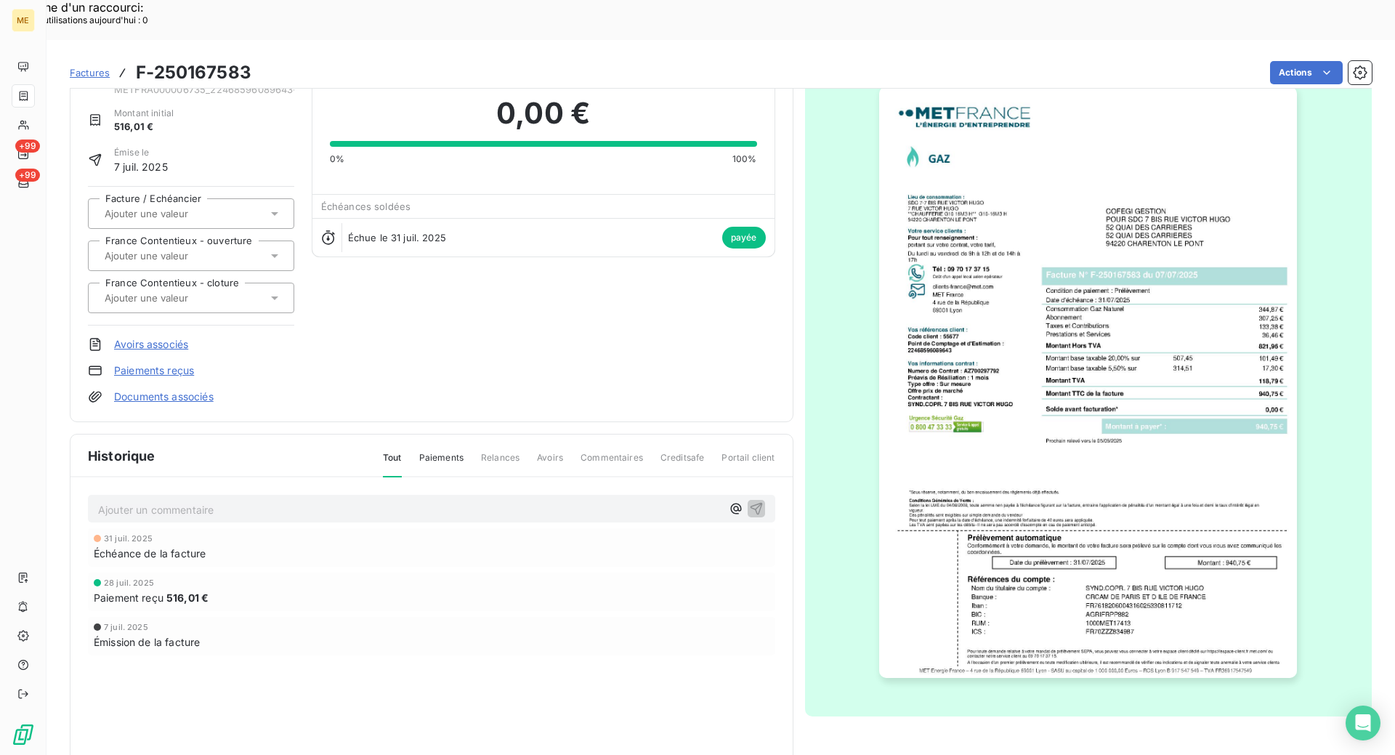
click at [1016, 494] on img "button" at bounding box center [1088, 382] width 418 height 592
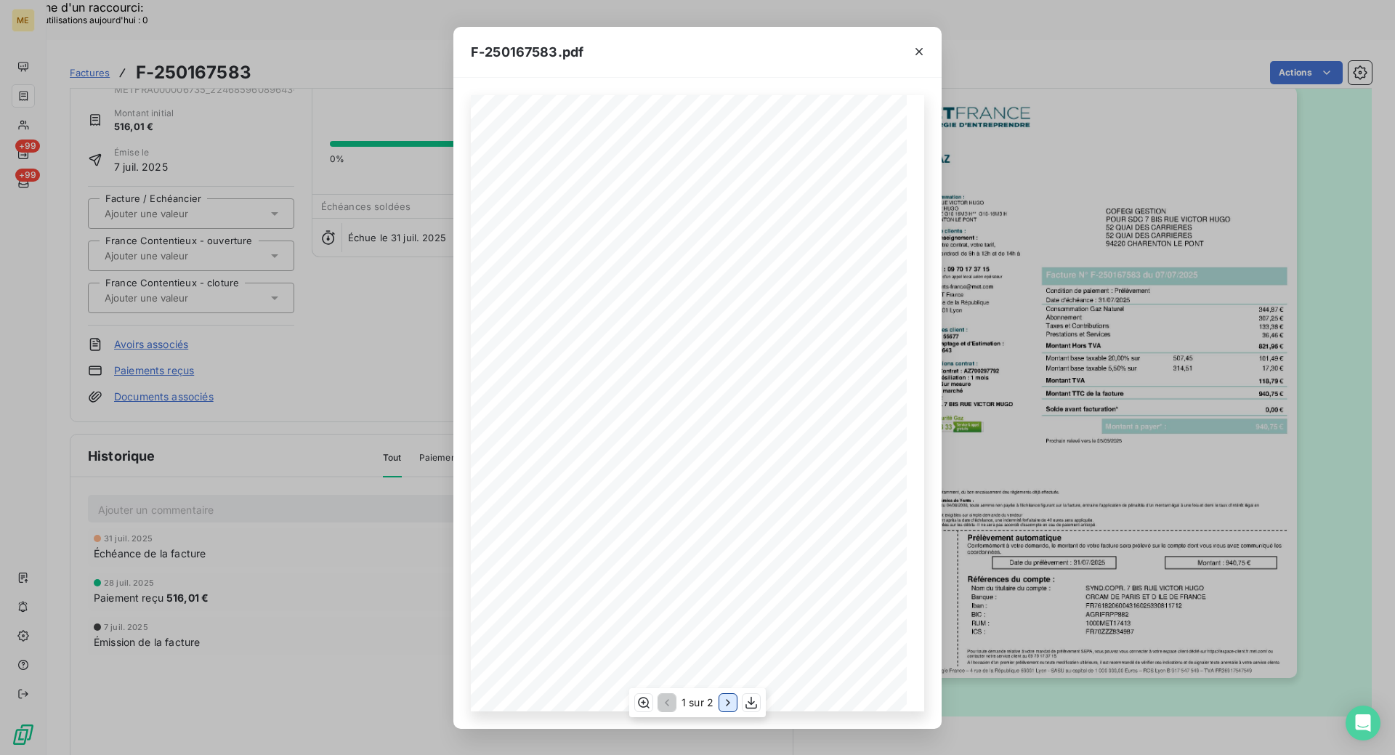
click at [733, 706] on icon "button" at bounding box center [728, 702] width 15 height 15
click at [923, 48] on icon "button" at bounding box center [919, 51] width 15 height 15
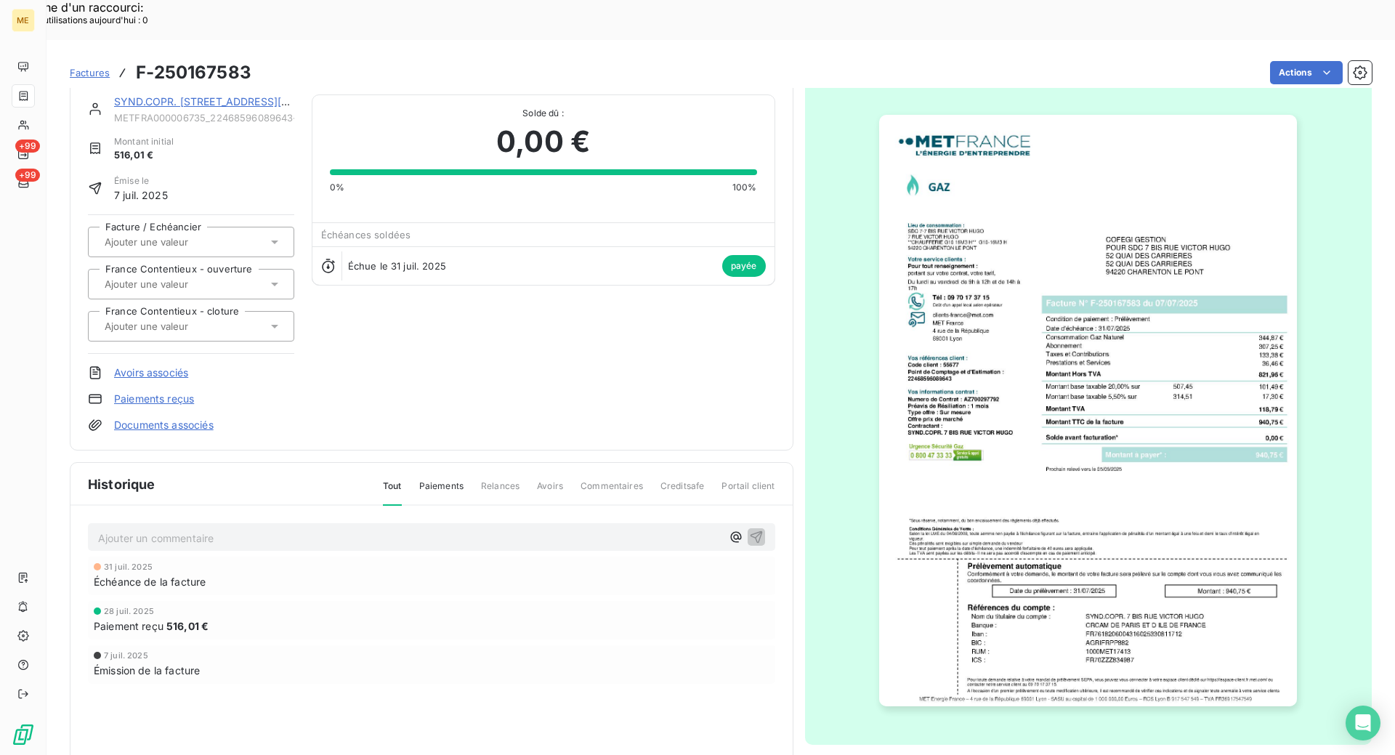
scroll to position [0, 0]
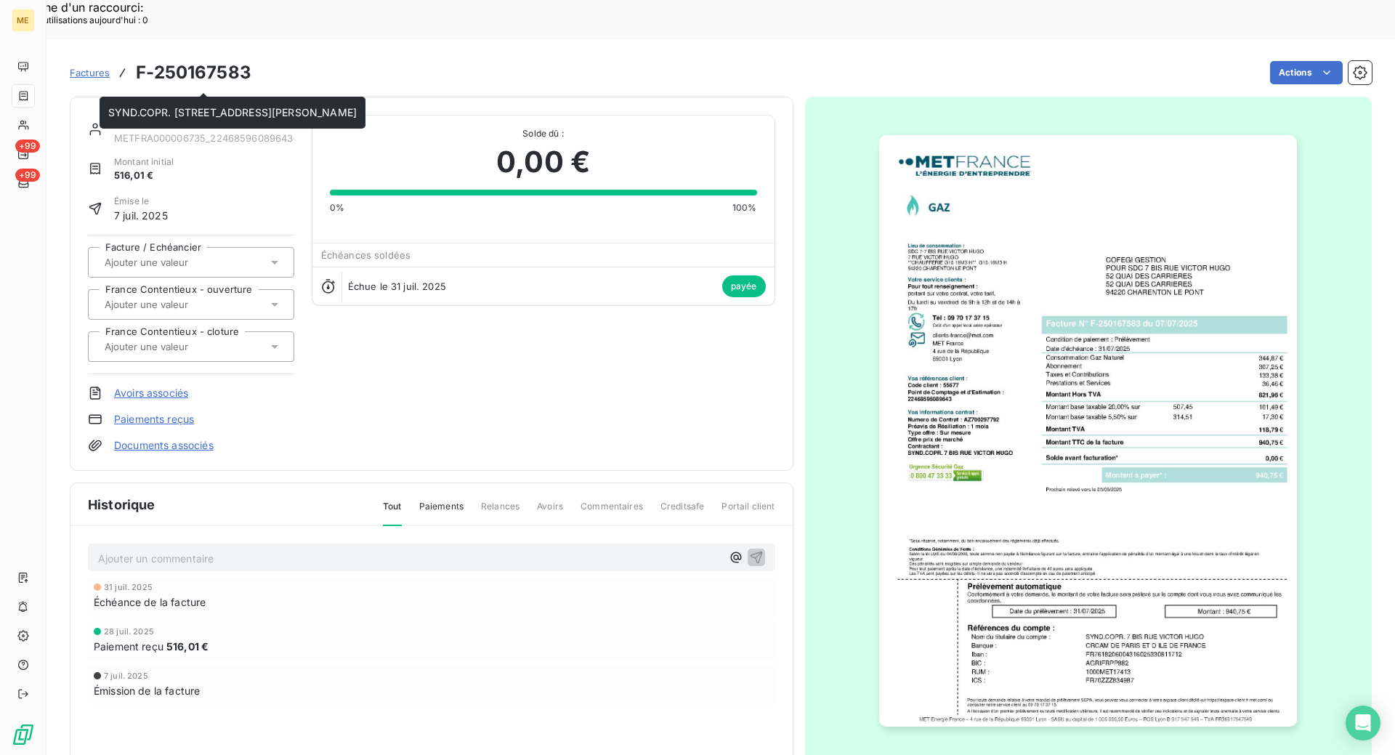
click at [134, 116] on link "SYND.COPR. [STREET_ADDRESS][PERSON_NAME]" at bounding box center [238, 122] width 249 height 12
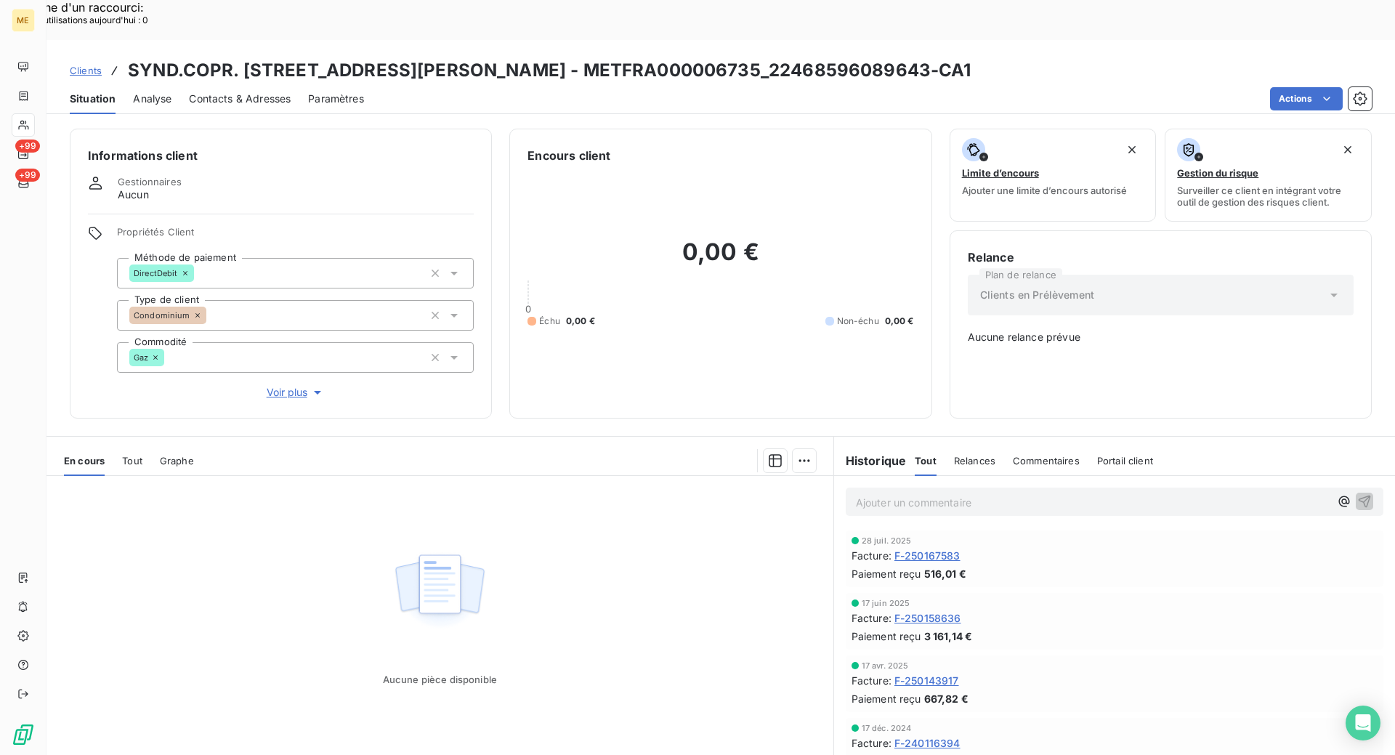
click at [205, 92] on span "Contacts & Adresses" at bounding box center [240, 99] width 102 height 15
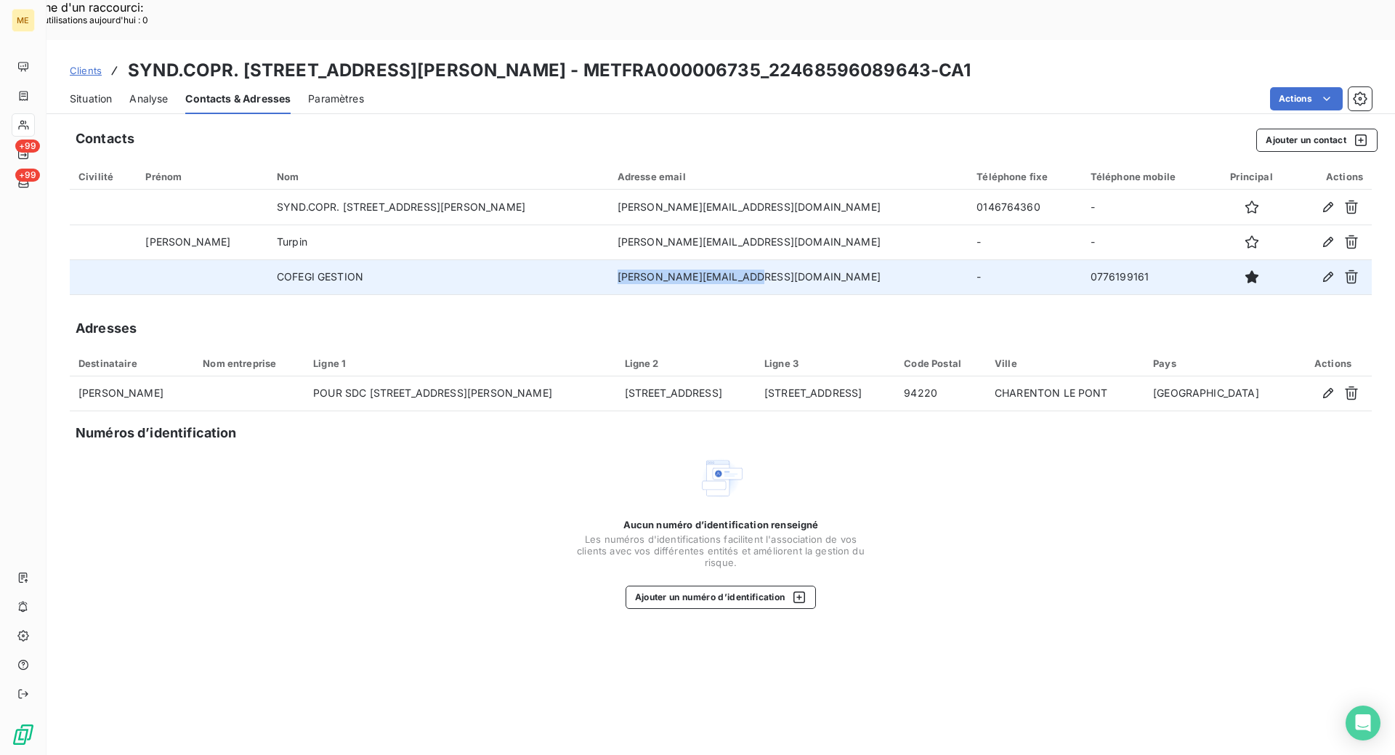
drag, startPoint x: 727, startPoint y: 235, endPoint x: 547, endPoint y: 245, distance: 180.5
click at [547, 259] on tr "COFEGI GESTION [PERSON_NAME][EMAIL_ADDRESS][DOMAIN_NAME] - 0776199161" at bounding box center [721, 276] width 1302 height 35
drag, startPoint x: 1062, startPoint y: 239, endPoint x: 1010, endPoint y: 242, distance: 51.7
click at [1082, 259] on td "0776199161" at bounding box center [1148, 276] width 132 height 35
copy td "776199161"
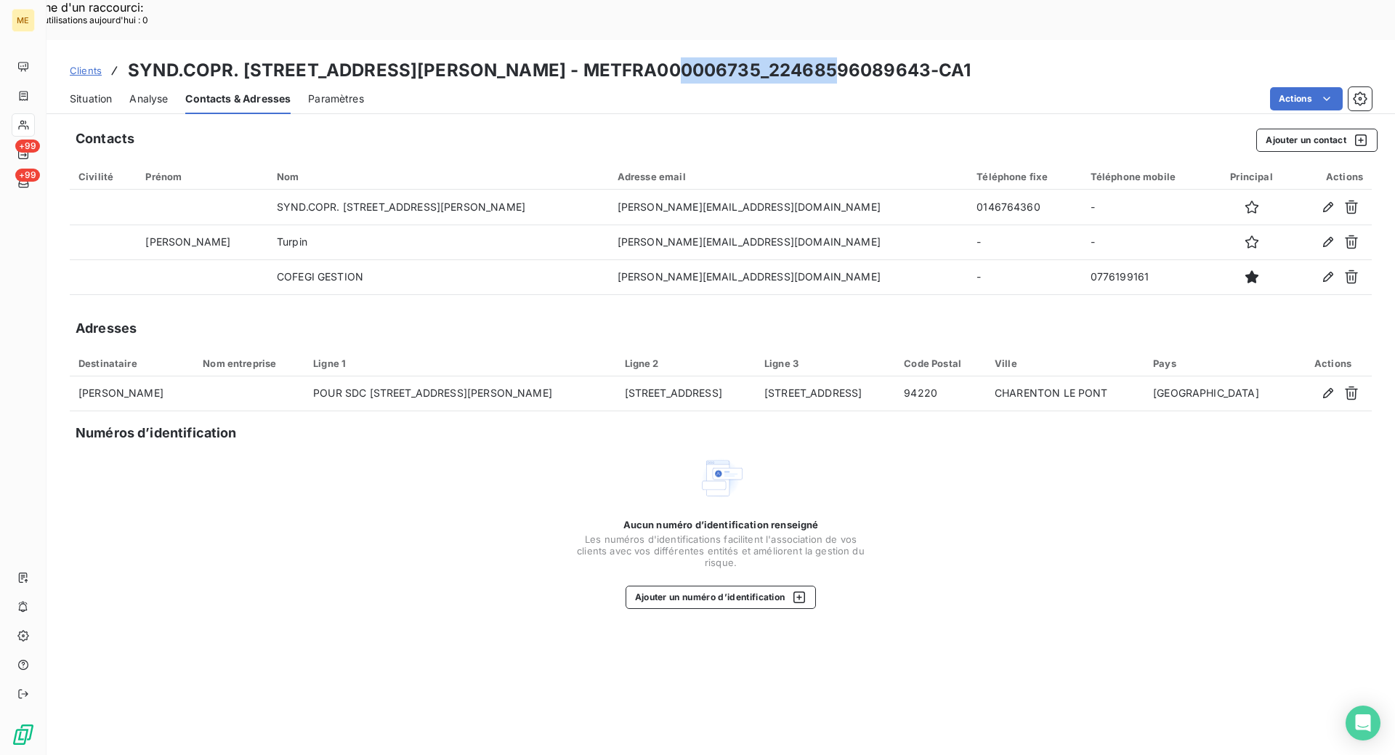
drag, startPoint x: 812, startPoint y: 29, endPoint x: 659, endPoint y: 21, distance: 153.5
click at [659, 57] on h3 "SYND.COPR. [STREET_ADDRESS][PERSON_NAME] - METFRA000006735_22468596089643-CA1" at bounding box center [550, 70] width 844 height 26
copy h3 "22468596089643"
click at [893, 57] on div "Clients SYND.COPR. [STREET_ADDRESS][PERSON_NAME] - METFRA000006735_224685960896…" at bounding box center [721, 70] width 1349 height 26
click at [88, 65] on span "Clients" at bounding box center [86, 71] width 32 height 12
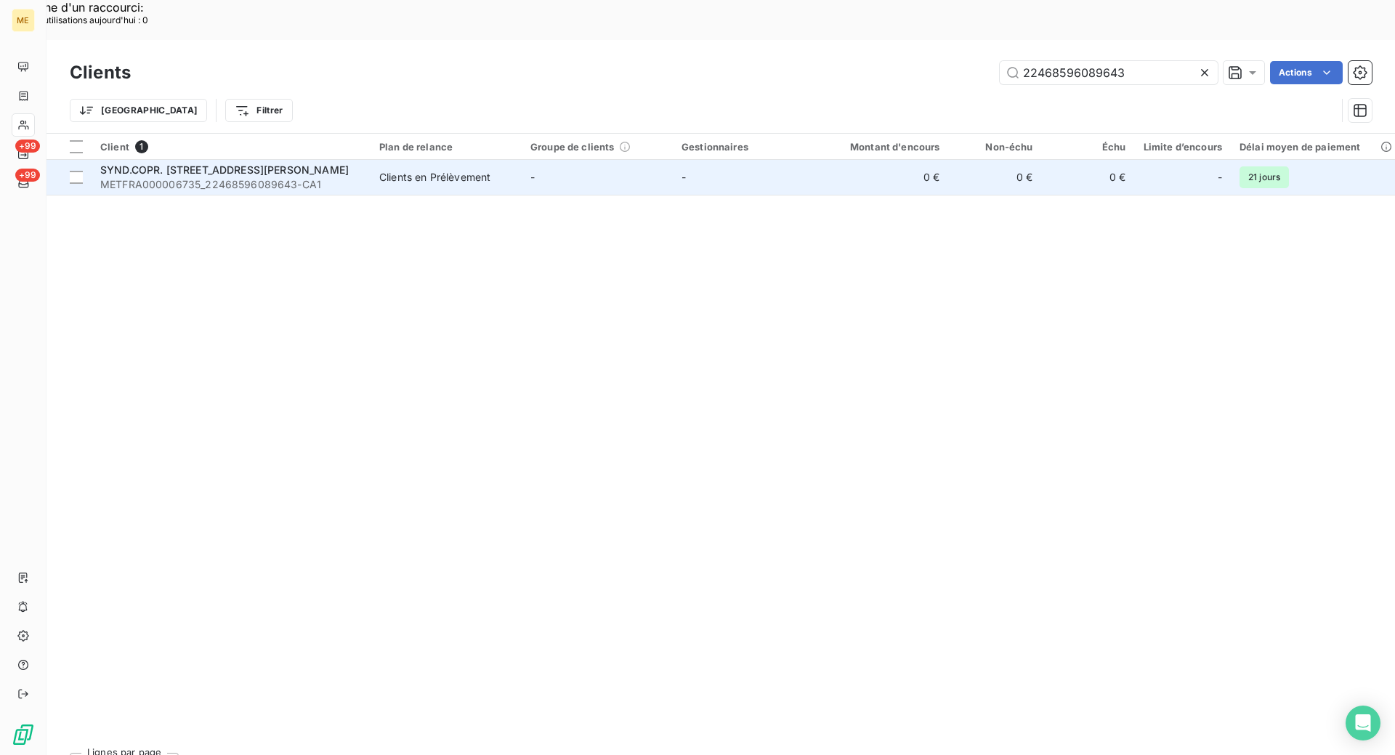
click at [291, 177] on span "METFRA000006735_22468596089643-CA1" at bounding box center [231, 184] width 262 height 15
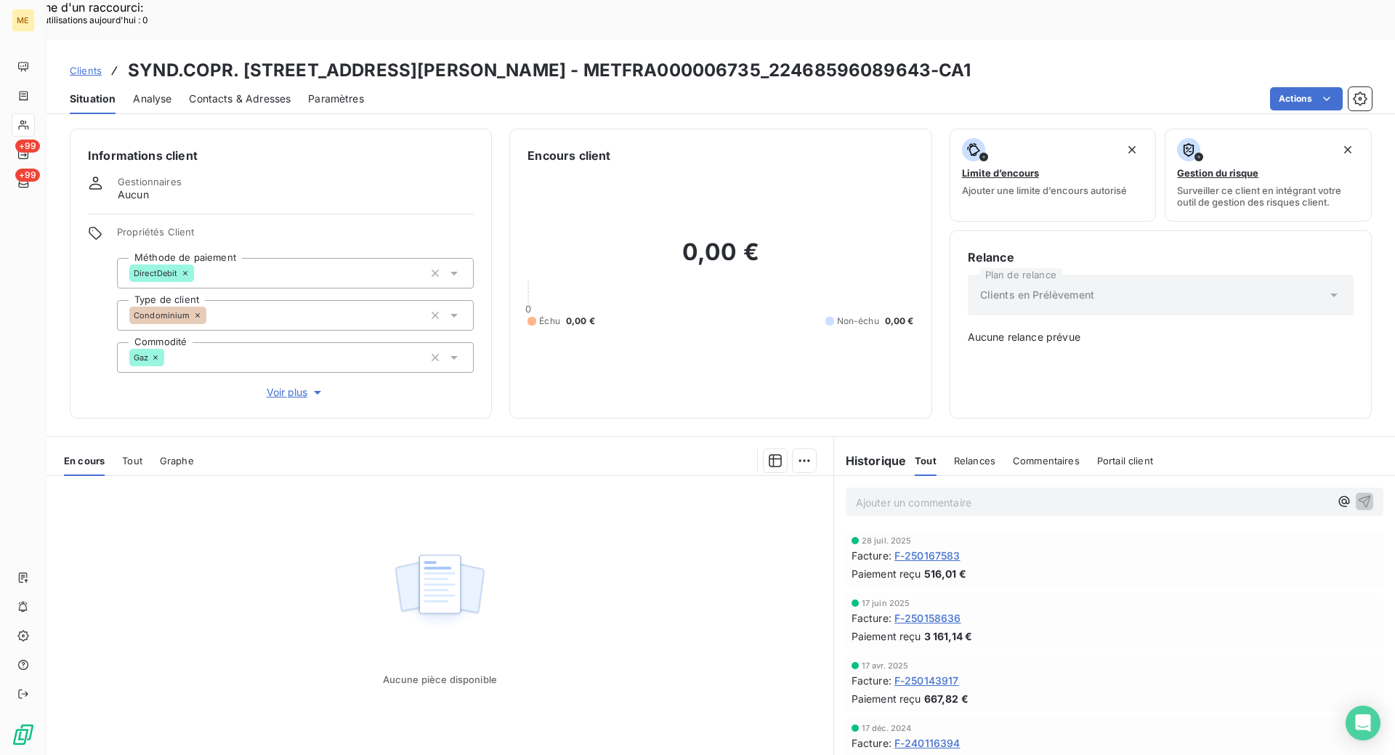
click at [306, 385] on span "Voir plus" at bounding box center [296, 392] width 58 height 15
